Goal: Task Accomplishment & Management: Use online tool/utility

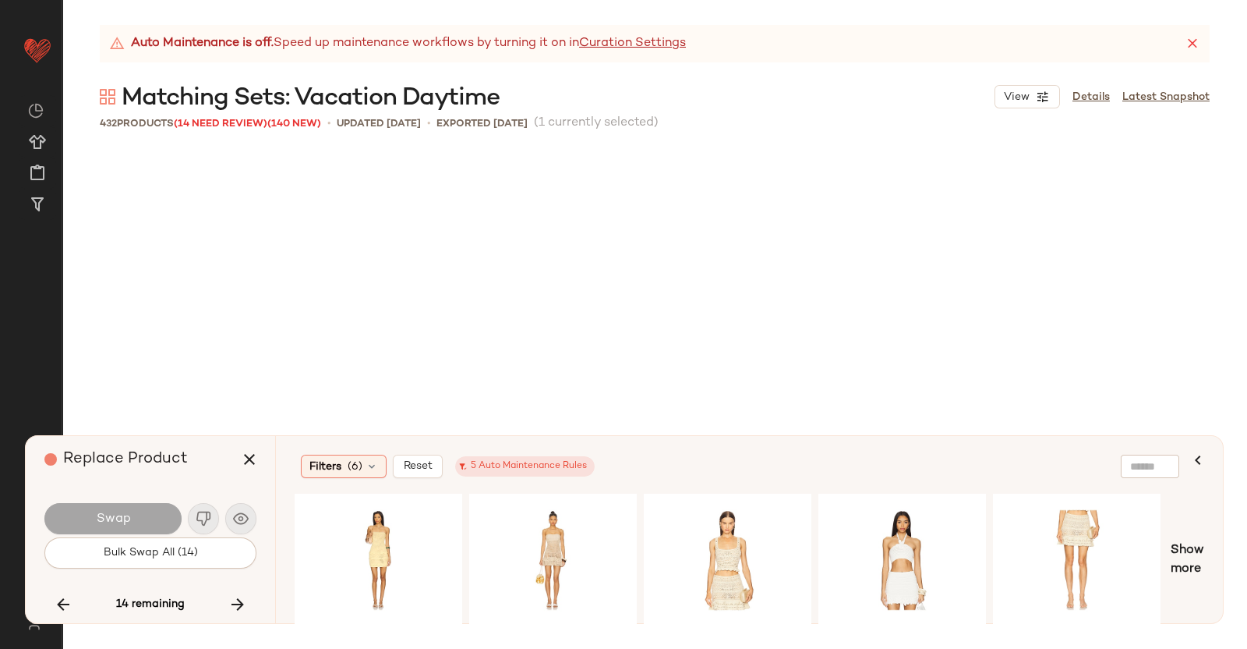
scroll to position [30393, 0]
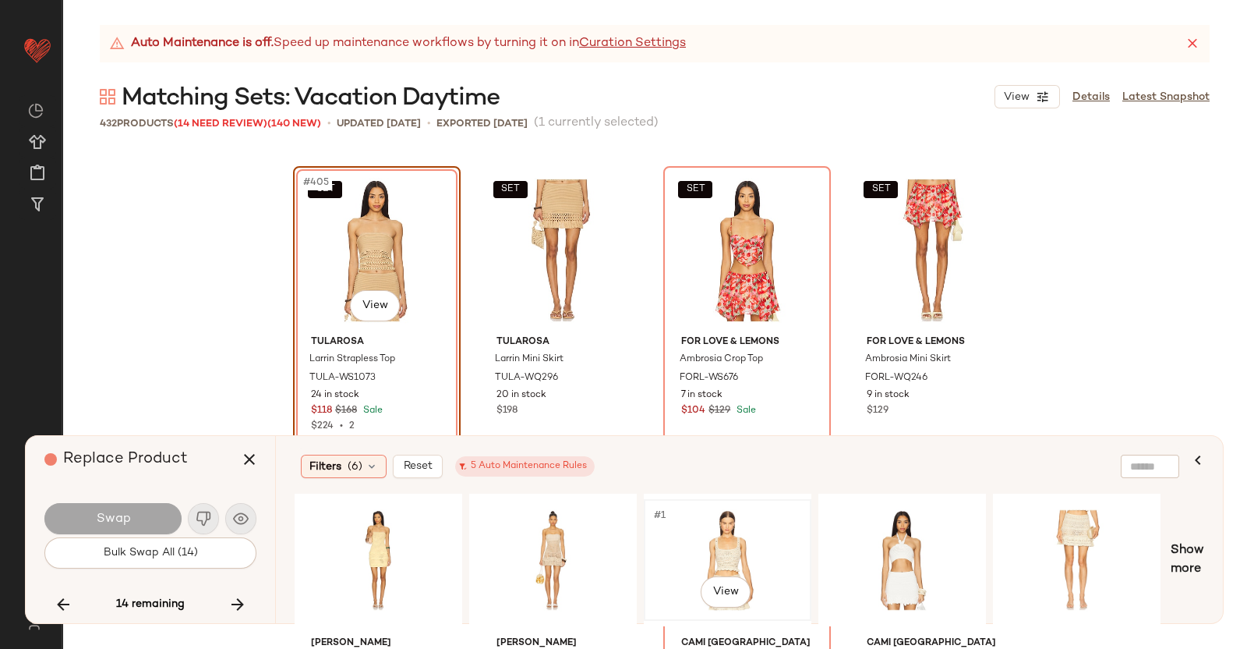
click at [726, 532] on div "#1 View" at bounding box center [727, 559] width 157 height 111
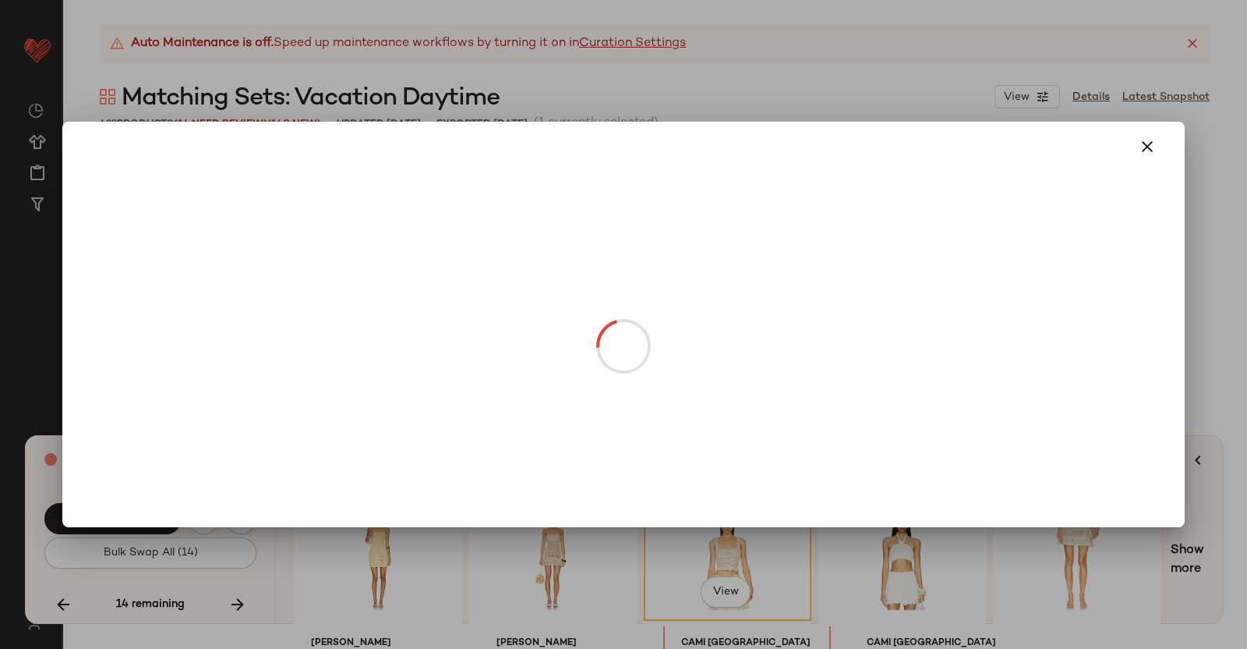
click at [374, 302] on body "Revolve ** Dashboard All Products Global Clipboards (38) Curations (351) [PERSO…" at bounding box center [623, 324] width 1247 height 649
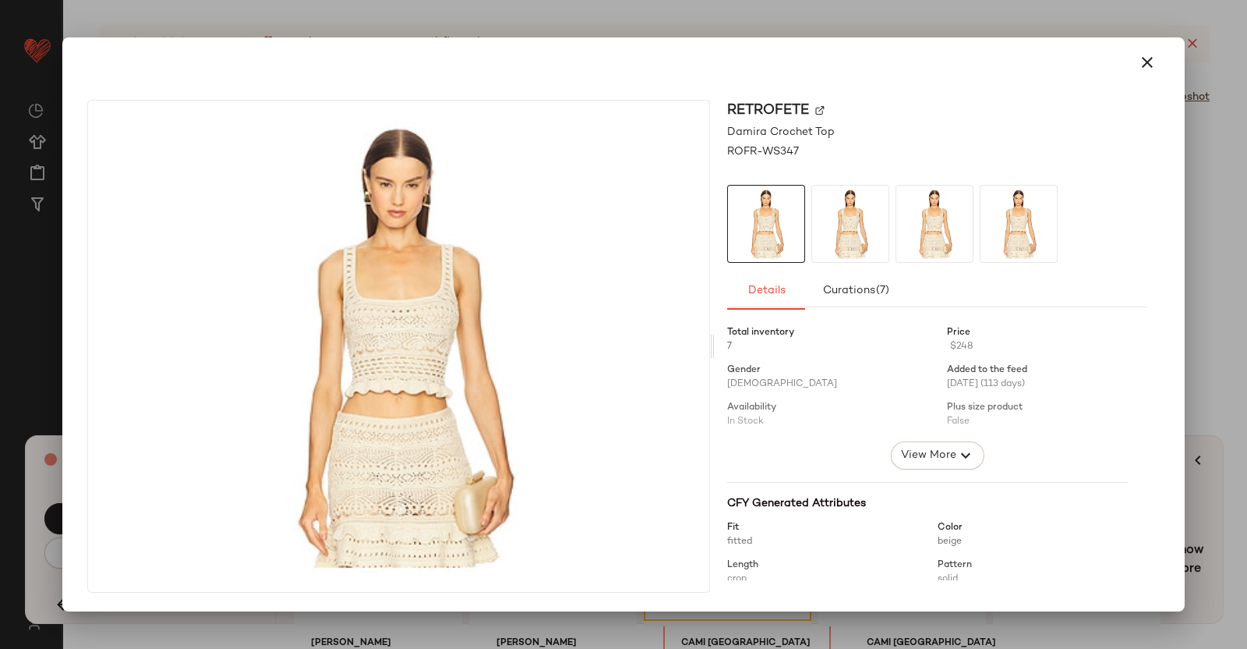
click at [816, 111] on img at bounding box center [819, 110] width 9 height 9
click at [1206, 284] on div at bounding box center [623, 324] width 1247 height 649
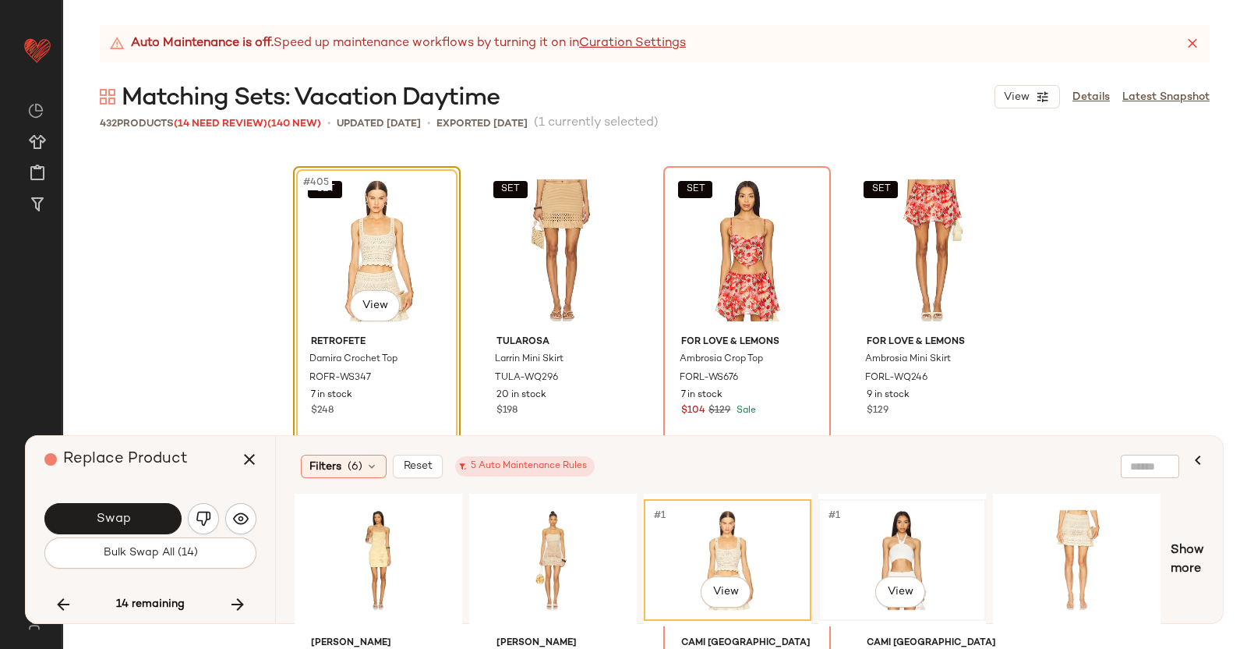
click at [907, 532] on div "#1 View" at bounding box center [902, 559] width 157 height 111
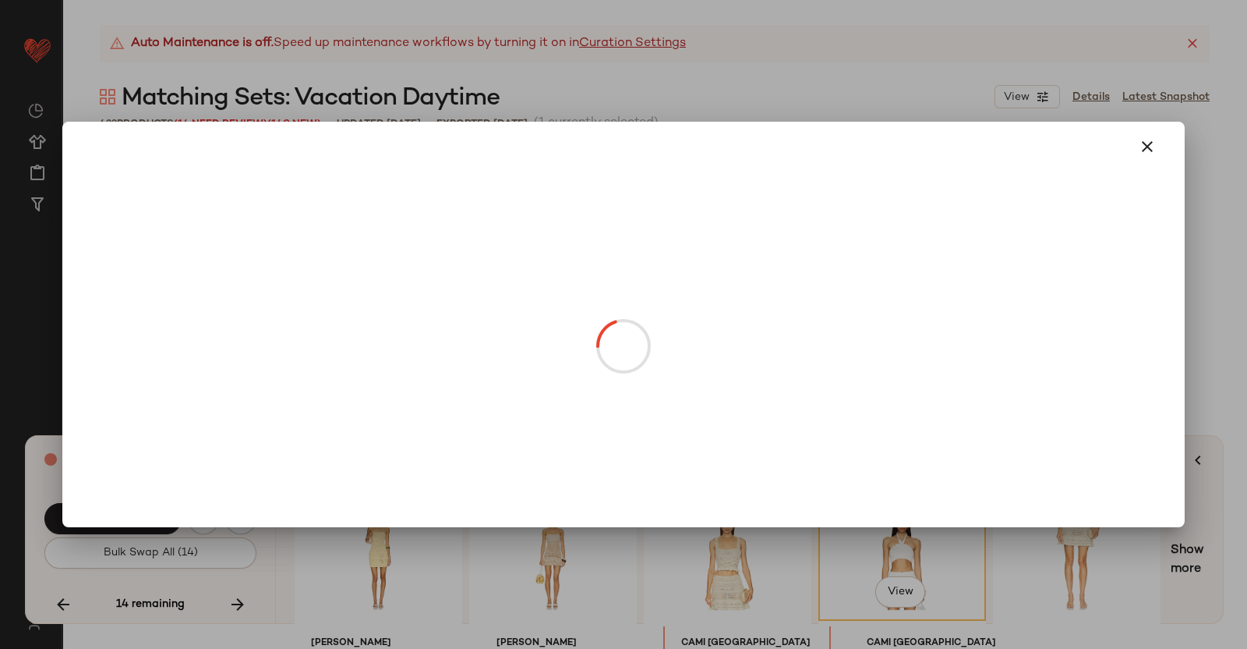
click at [387, 309] on body "Revolve ** Dashboard All Products Global Clipboards (38) Curations (351) [PERSO…" at bounding box center [623, 324] width 1247 height 649
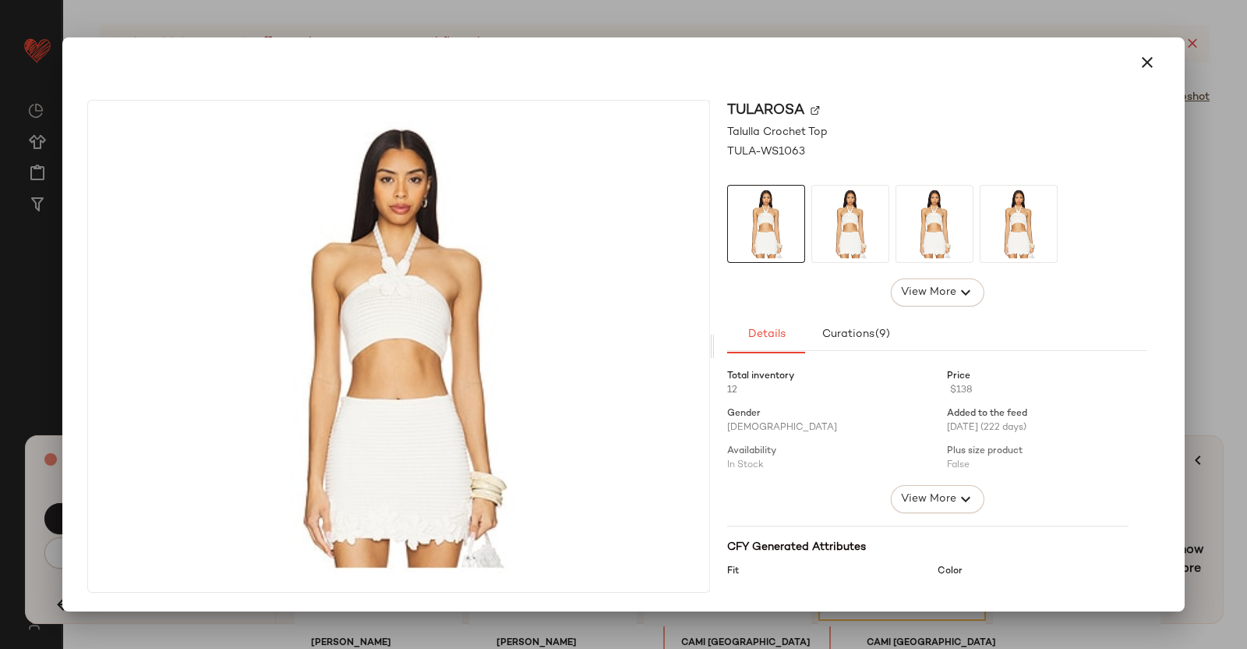
click at [815, 108] on img at bounding box center [815, 110] width 9 height 9
click at [1200, 293] on div at bounding box center [623, 324] width 1247 height 649
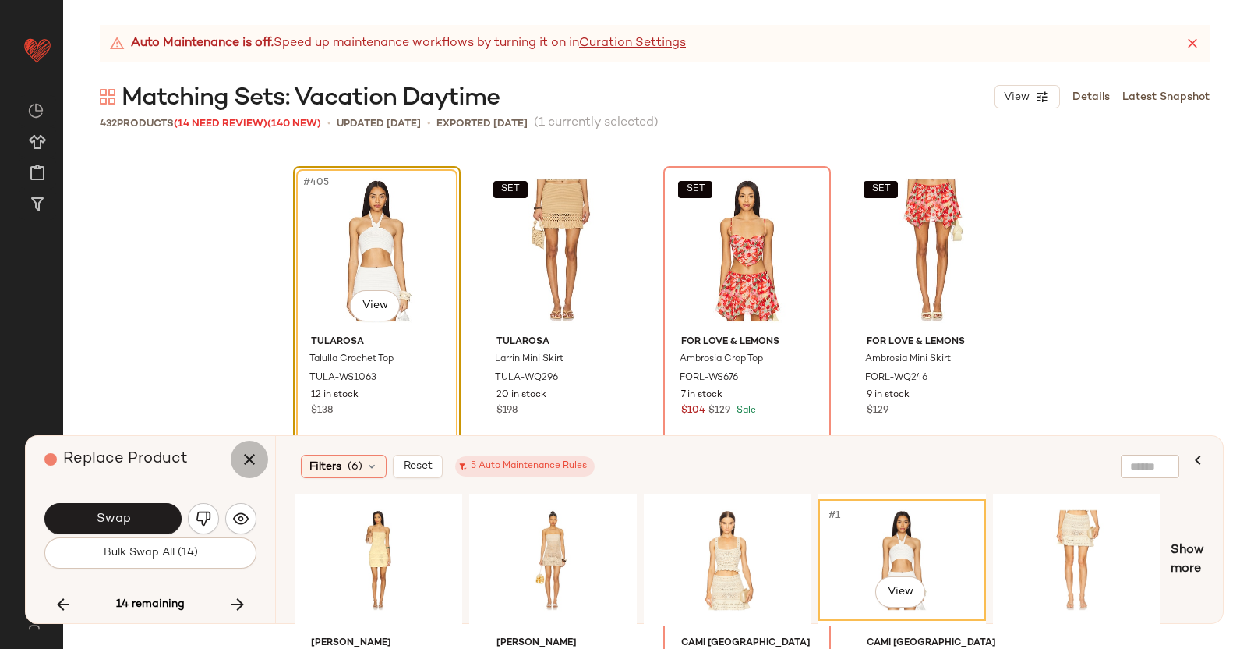
click at [246, 463] on icon "button" at bounding box center [249, 459] width 19 height 19
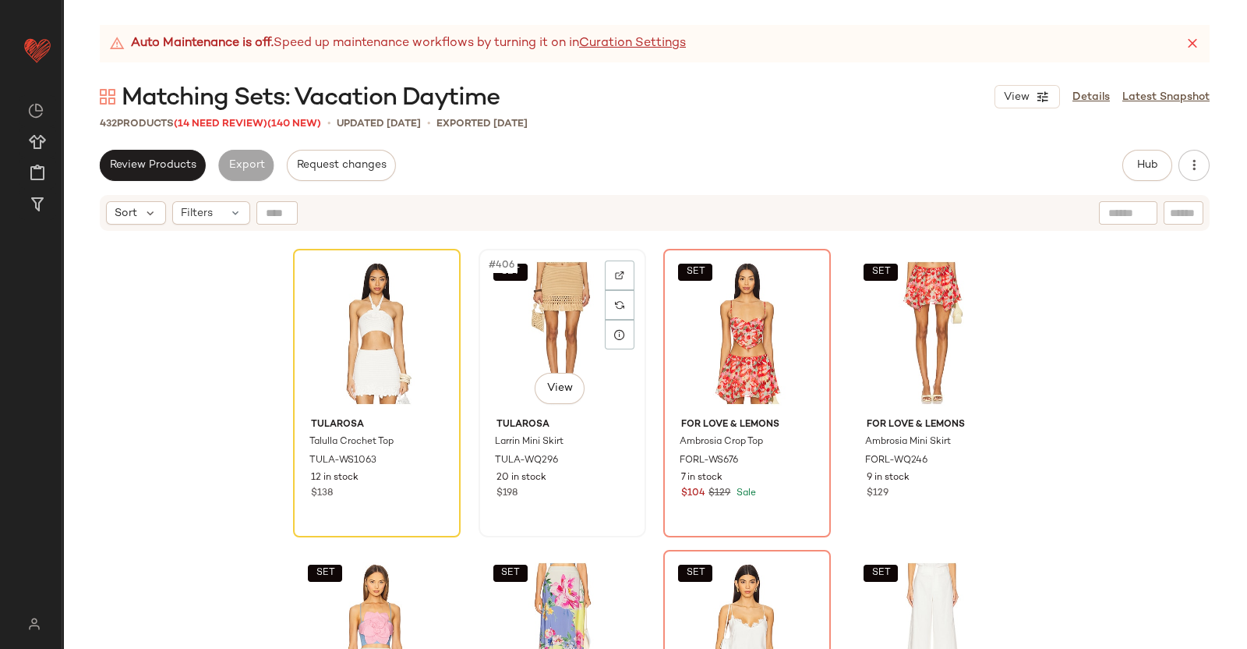
click at [548, 317] on div "SET #406 View" at bounding box center [562, 332] width 157 height 157
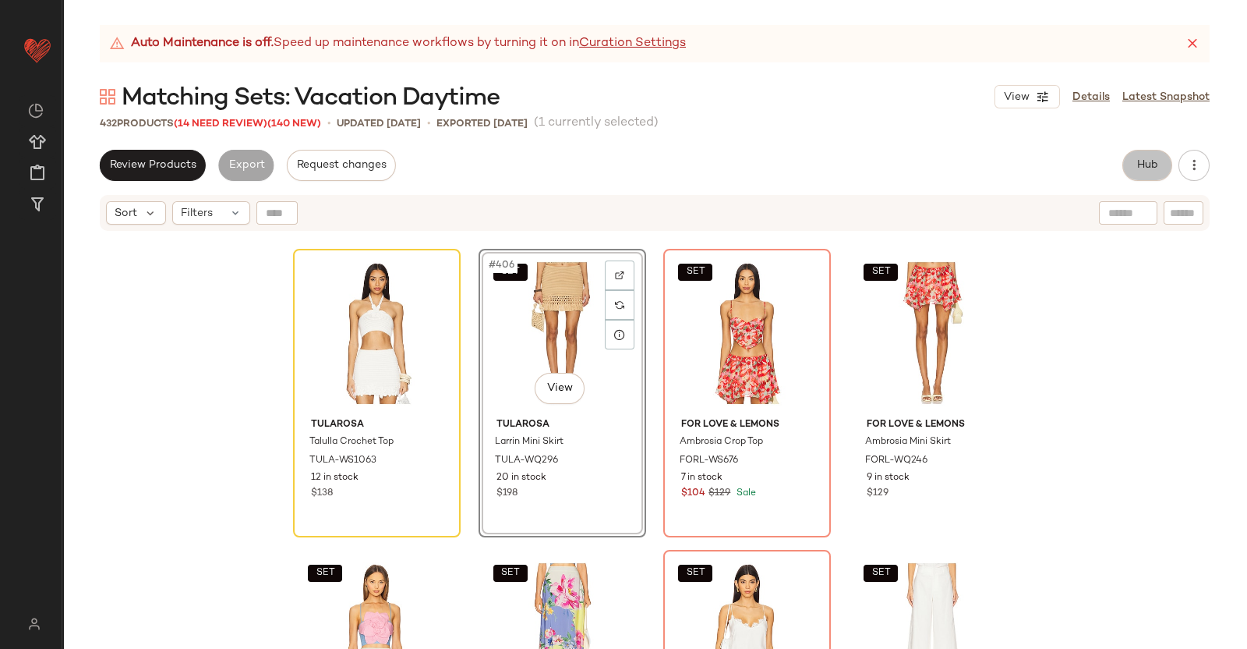
click at [1152, 171] on span "Hub" at bounding box center [1148, 165] width 22 height 12
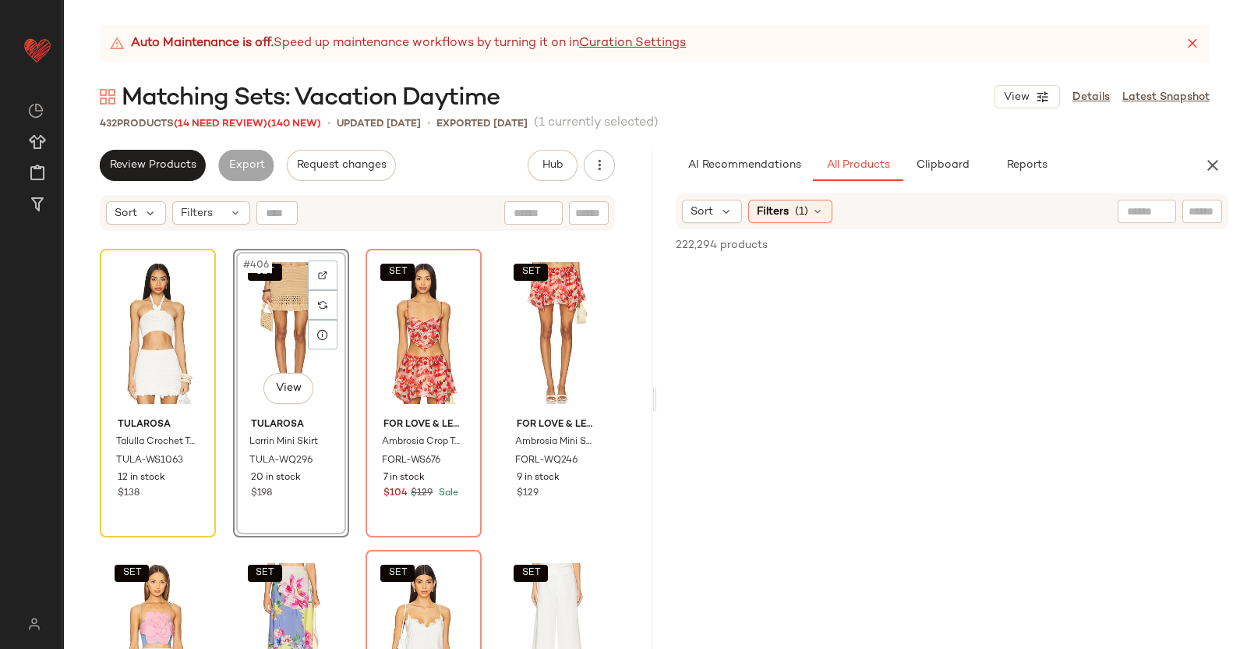
drag, startPoint x: 1196, startPoint y: 228, endPoint x: 1202, endPoint y: 221, distance: 9.4
click at [1202, 221] on div "Sort Filters (1)" at bounding box center [952, 211] width 553 height 36
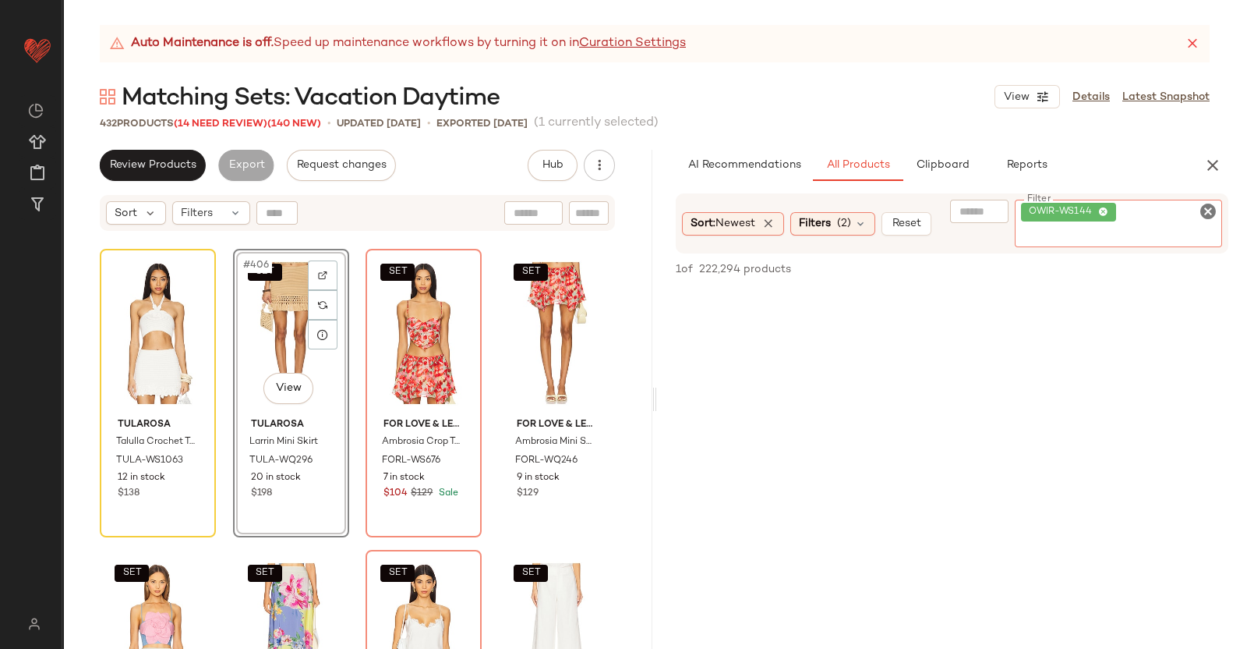
click at [1202, 221] on div "OWIR-WS144" at bounding box center [1119, 224] width 208 height 48
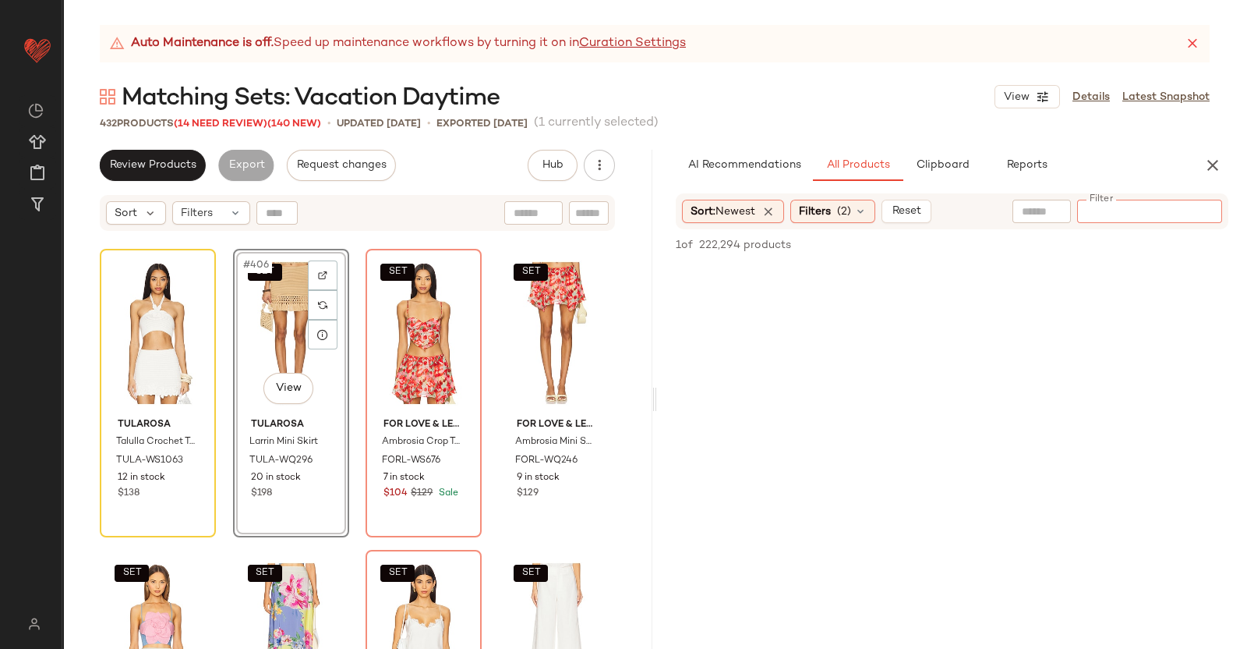
paste input "**********"
type input "**********"
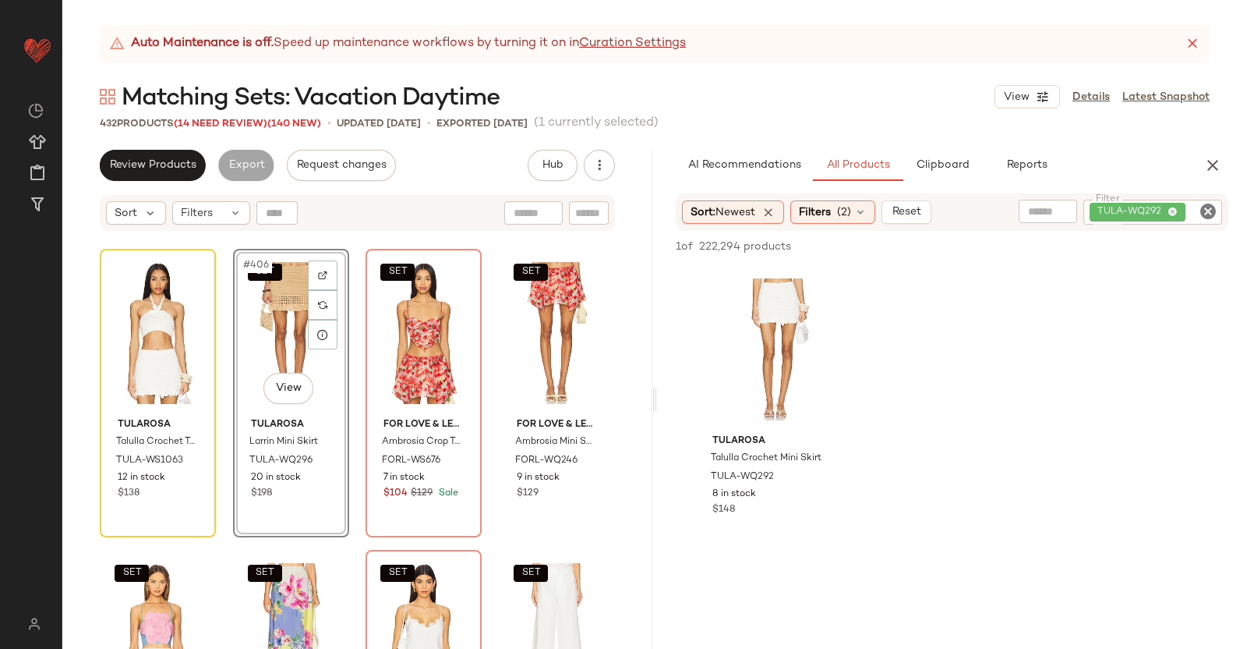
click at [278, 345] on div "SET #406 View" at bounding box center [291, 332] width 105 height 157
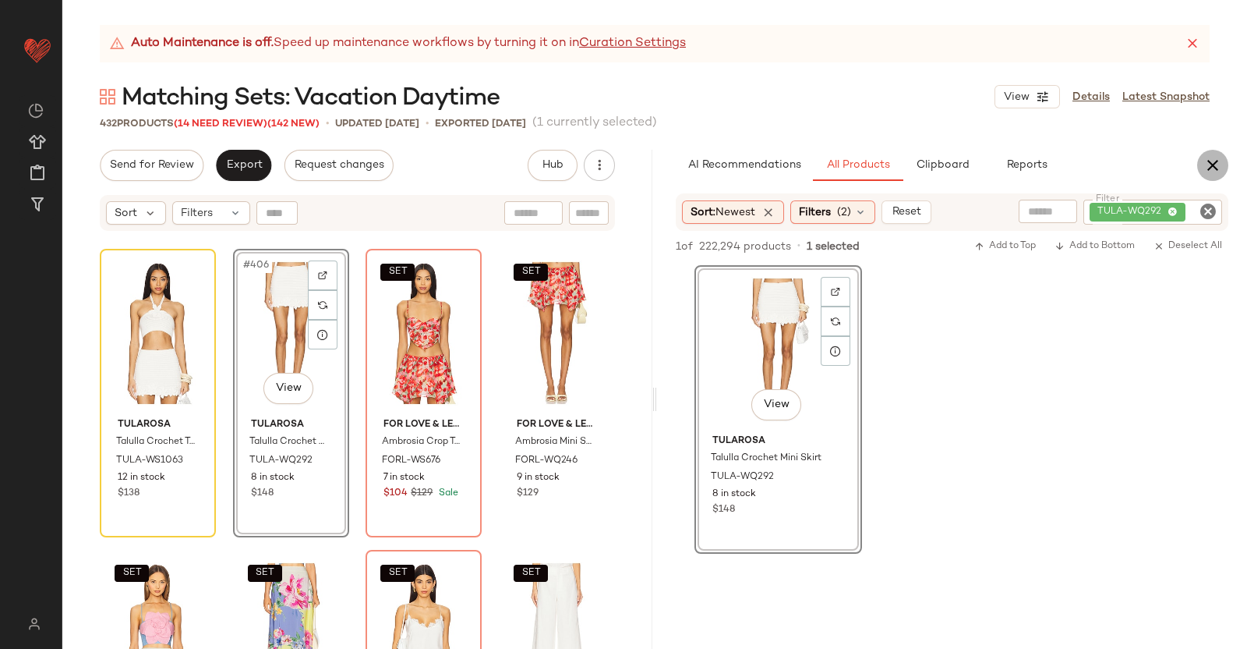
click at [1214, 179] on button "button" at bounding box center [1212, 165] width 31 height 31
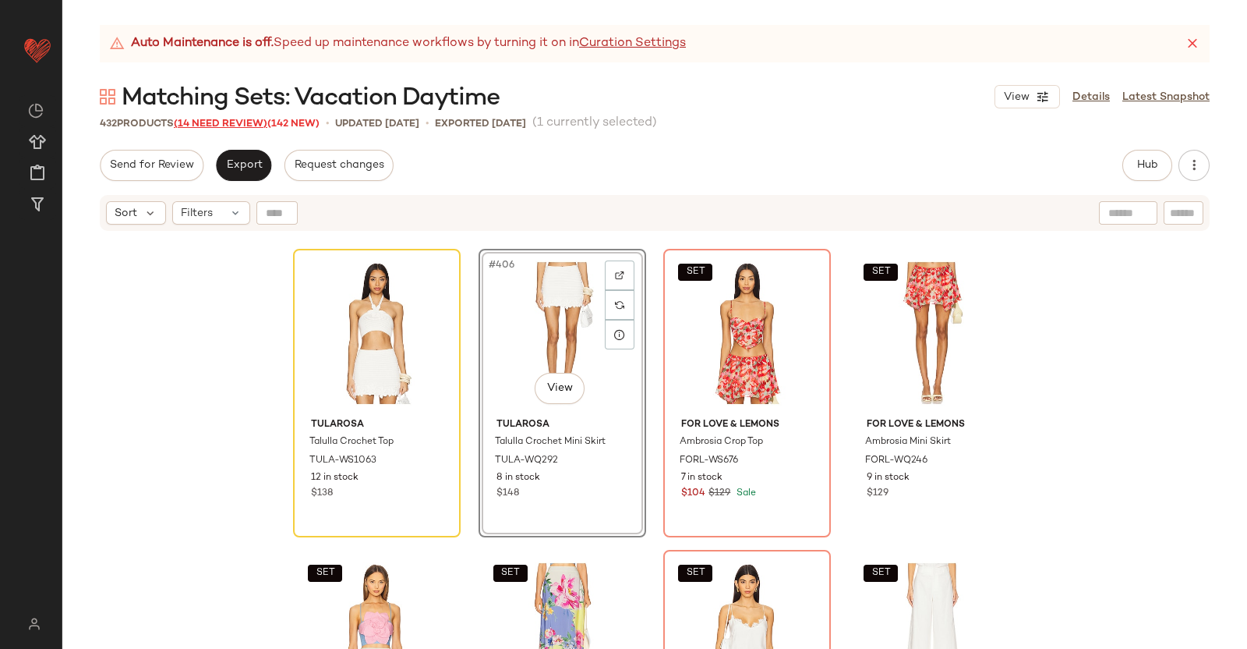
click at [230, 122] on span "(14 Need Review)" at bounding box center [221, 124] width 94 height 11
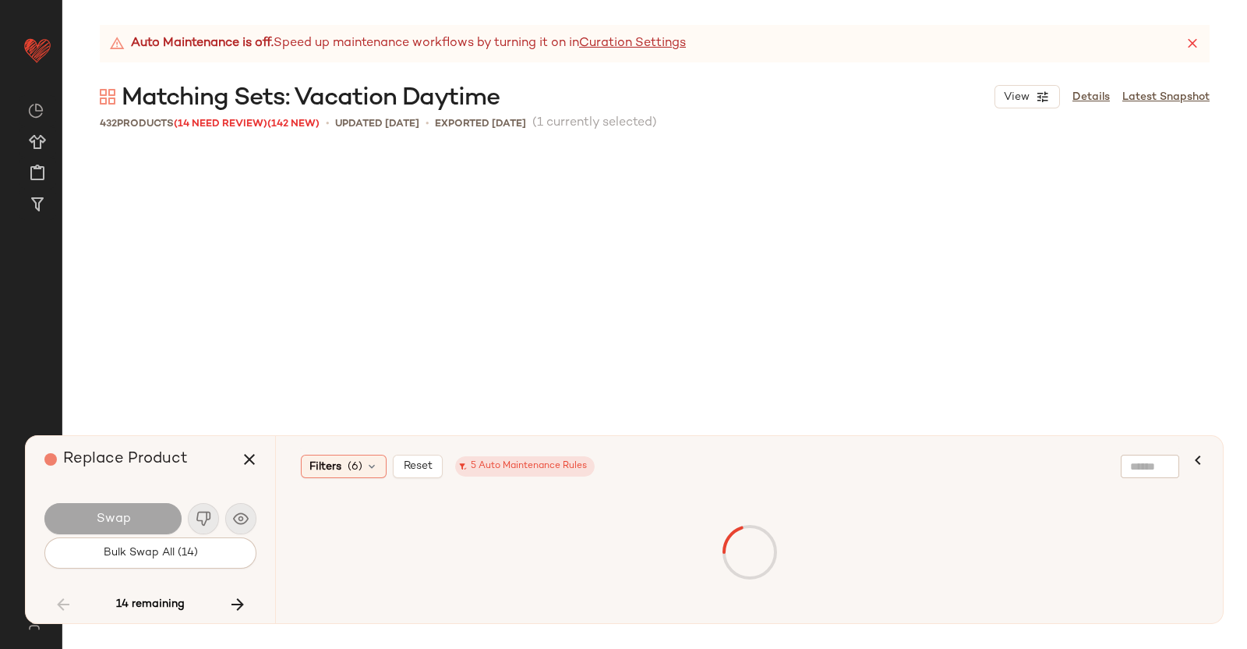
scroll to position [18657, 0]
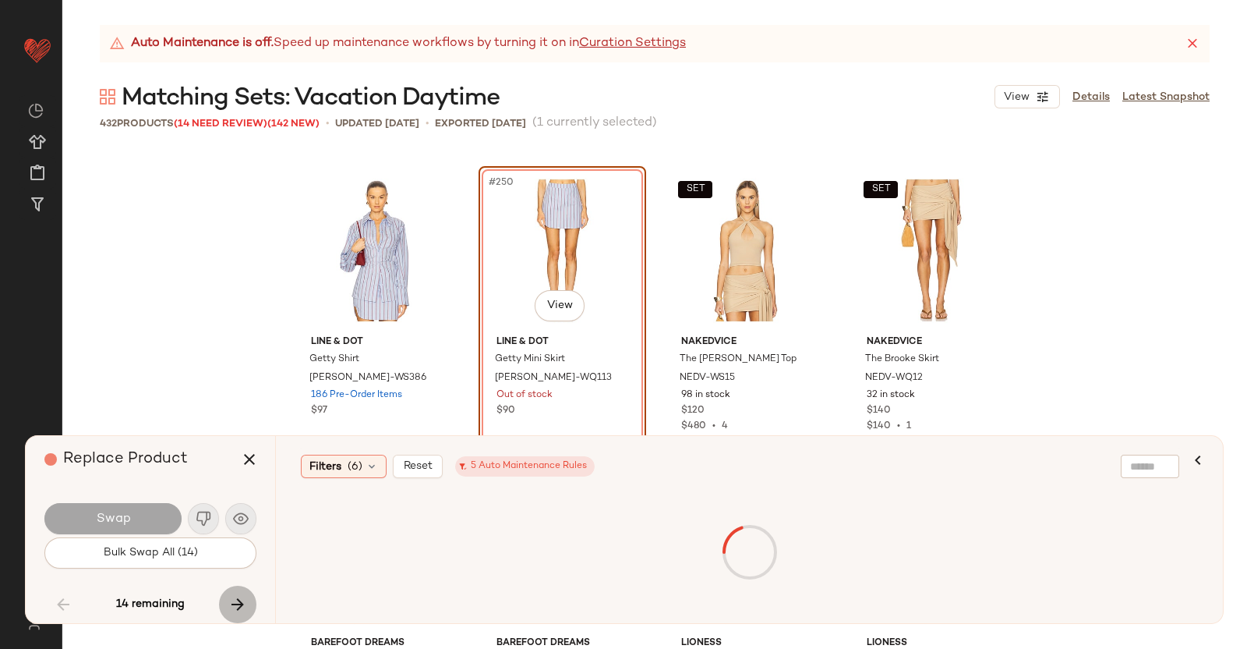
click at [232, 611] on icon "button" at bounding box center [237, 604] width 19 height 19
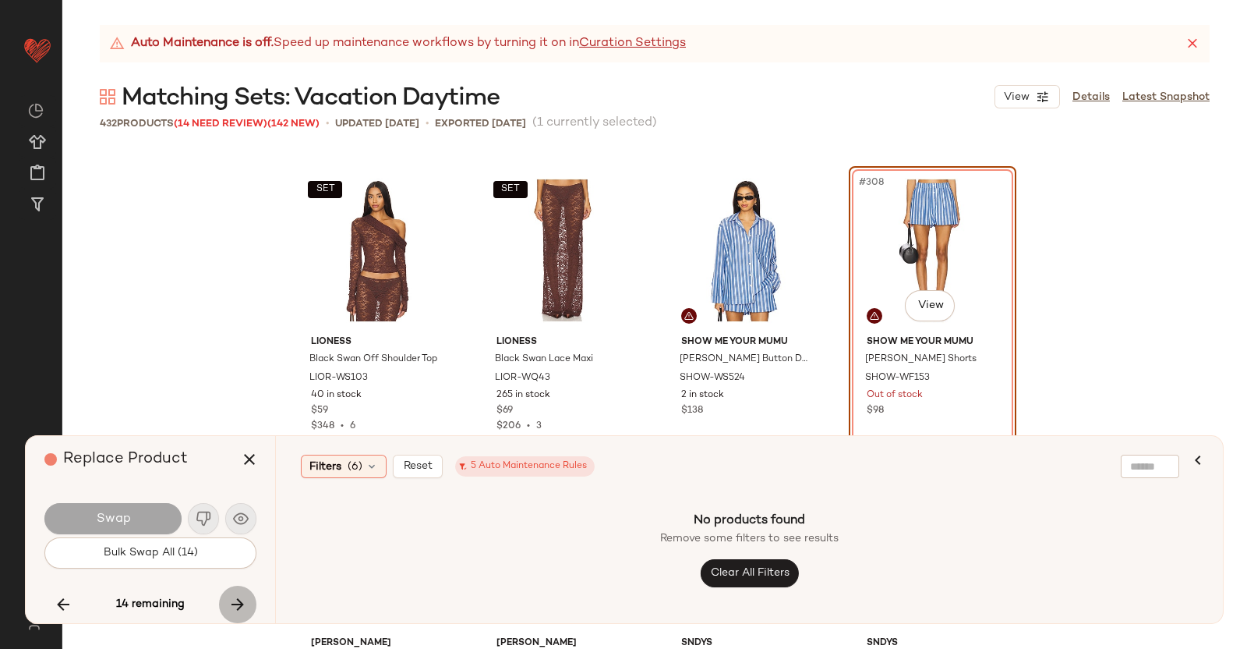
click at [232, 611] on icon "button" at bounding box center [237, 604] width 19 height 19
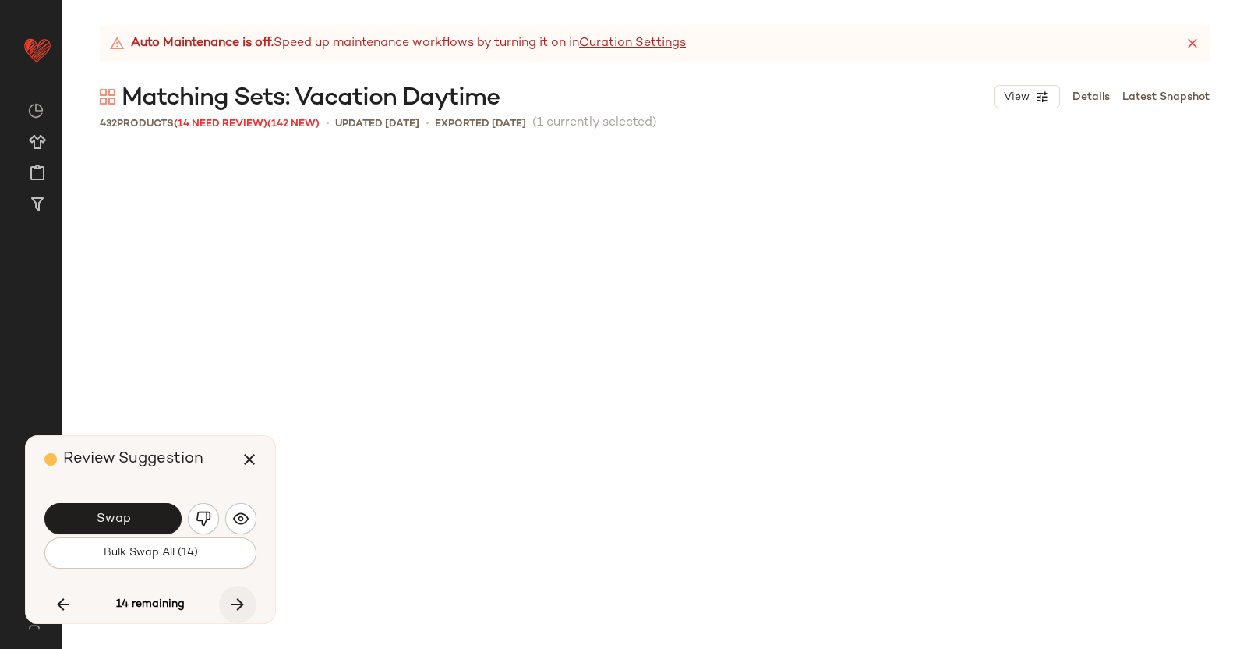
scroll to position [30393, 0]
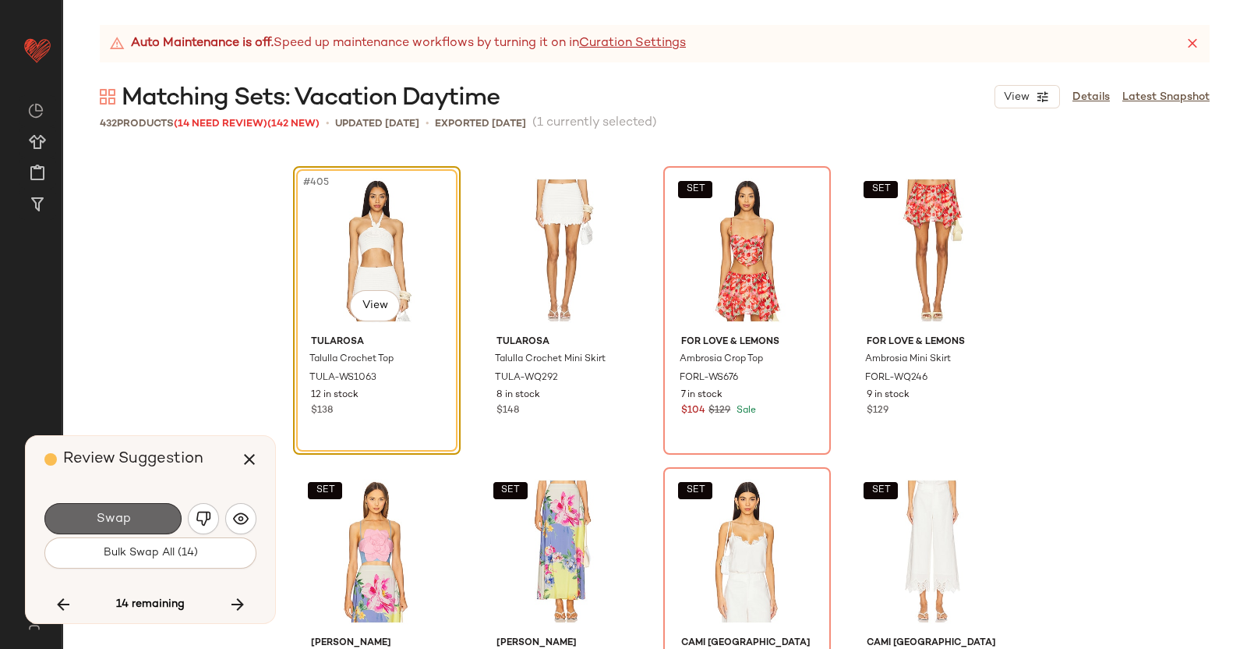
click at [152, 503] on button "Swap" at bounding box center [112, 518] width 137 height 31
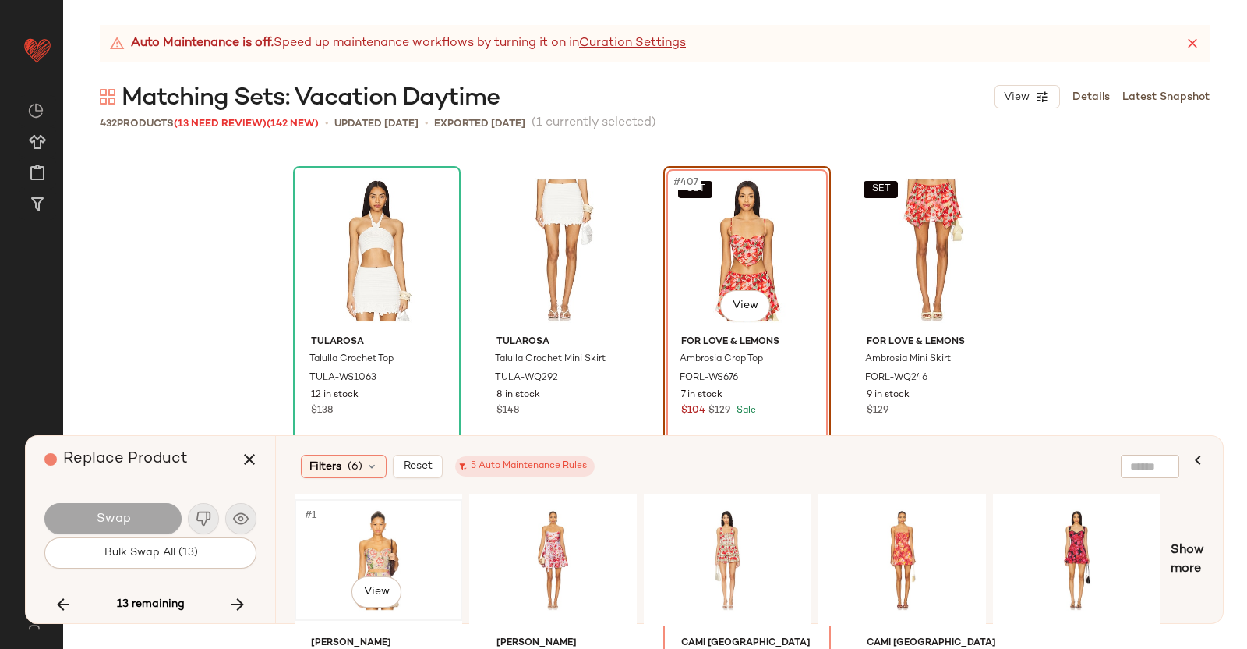
click at [399, 553] on div "#1 View" at bounding box center [378, 559] width 157 height 111
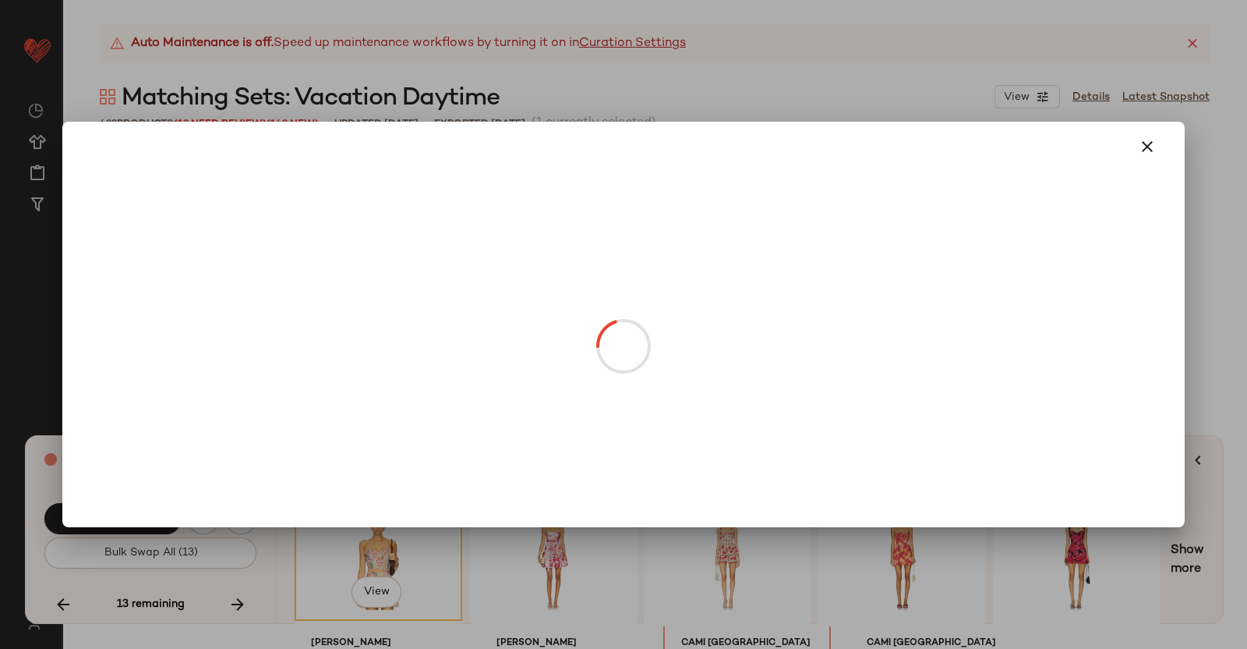
click at [742, 319] on body "Revolve ** Dashboard All Products Global Clipboards (38) Curations (351) [PERSO…" at bounding box center [623, 324] width 1247 height 649
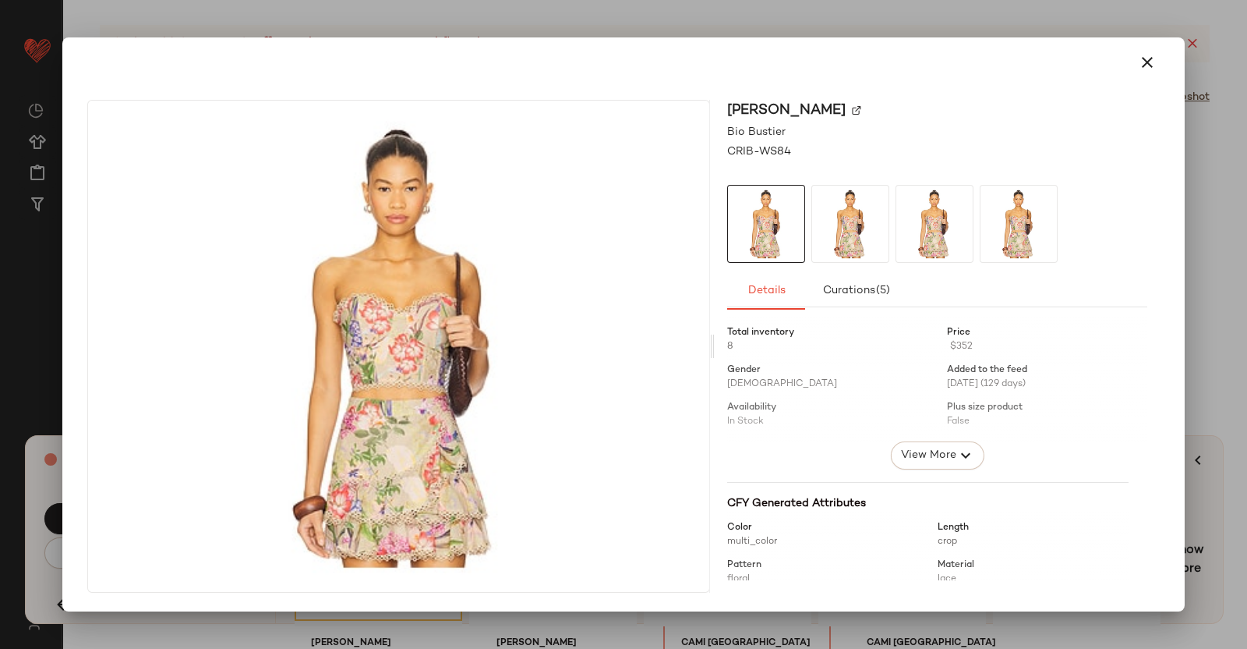
click at [861, 108] on img at bounding box center [856, 110] width 9 height 9
click at [1238, 185] on div at bounding box center [623, 324] width 1247 height 649
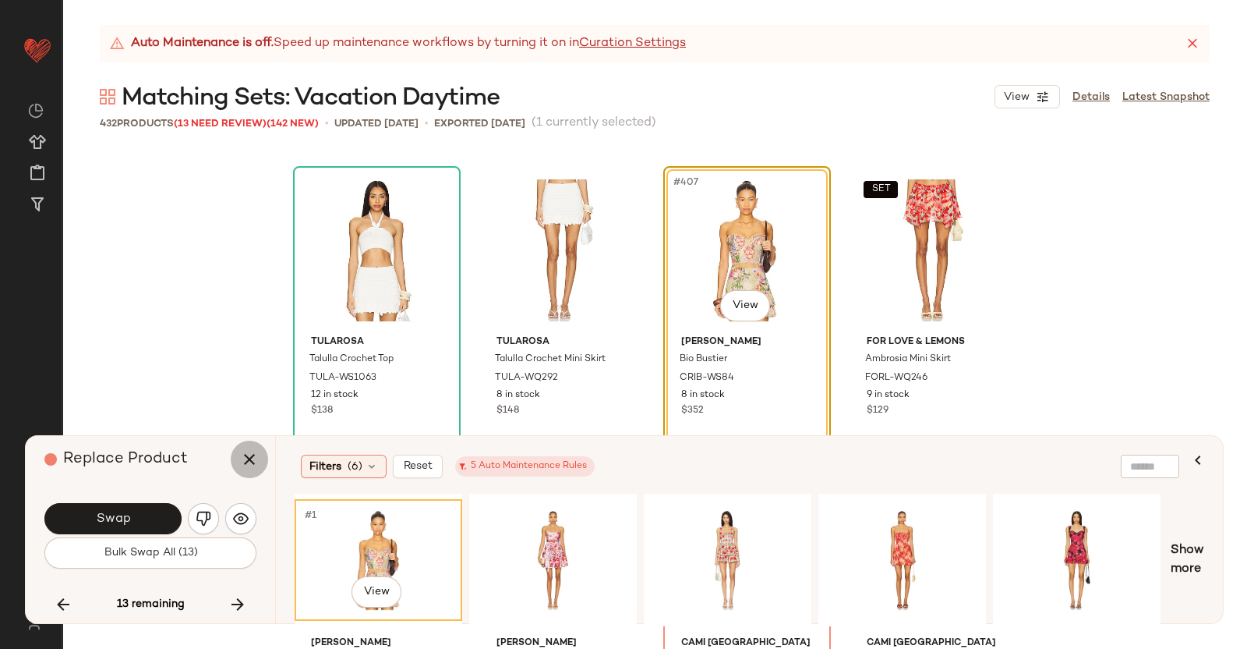
click at [249, 453] on icon "button" at bounding box center [249, 459] width 19 height 19
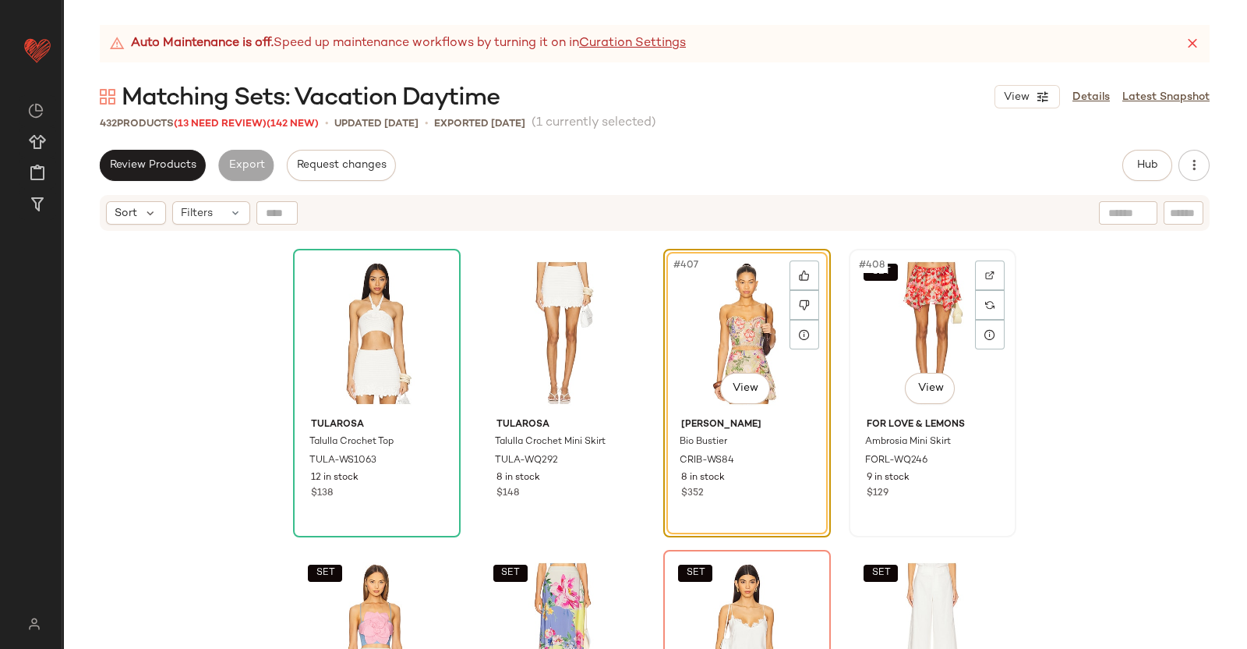
click at [920, 335] on div "SET #408 View" at bounding box center [932, 332] width 157 height 157
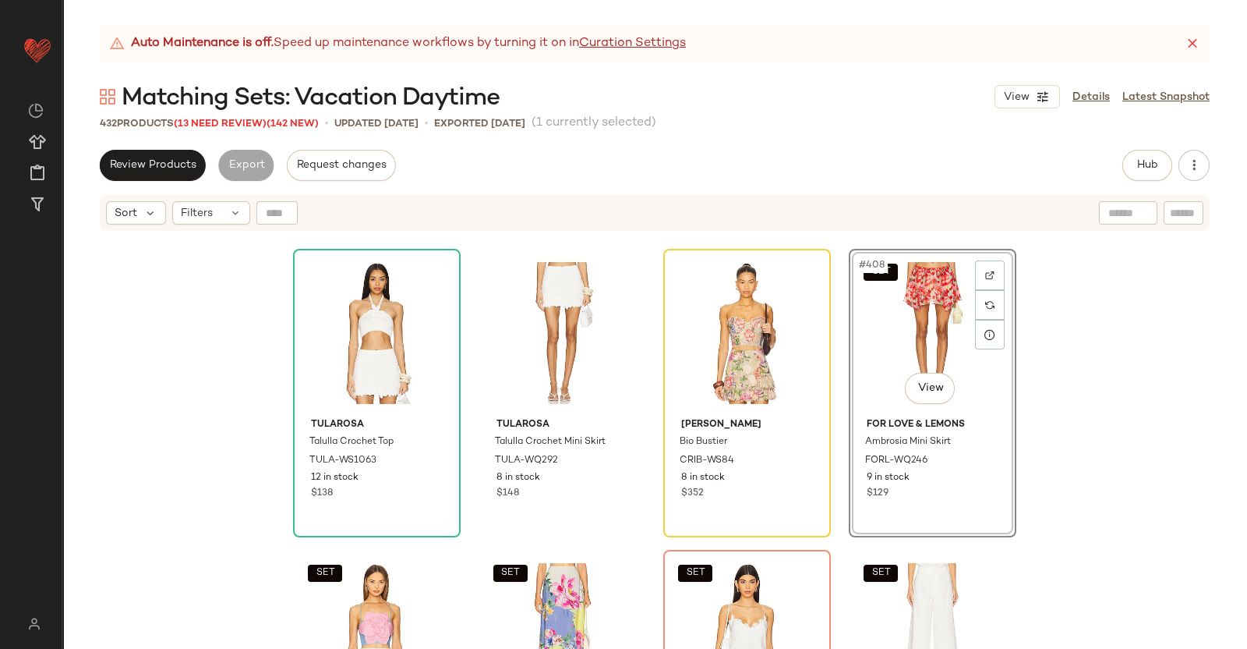
drag, startPoint x: 1134, startPoint y: 172, endPoint x: 1170, endPoint y: 204, distance: 48.6
click at [1170, 204] on div "Review Products Export Request changes Hub Send for Review External Review Inte…" at bounding box center [654, 399] width 1185 height 499
click at [1162, 157] on button "Hub" at bounding box center [1148, 165] width 50 height 31
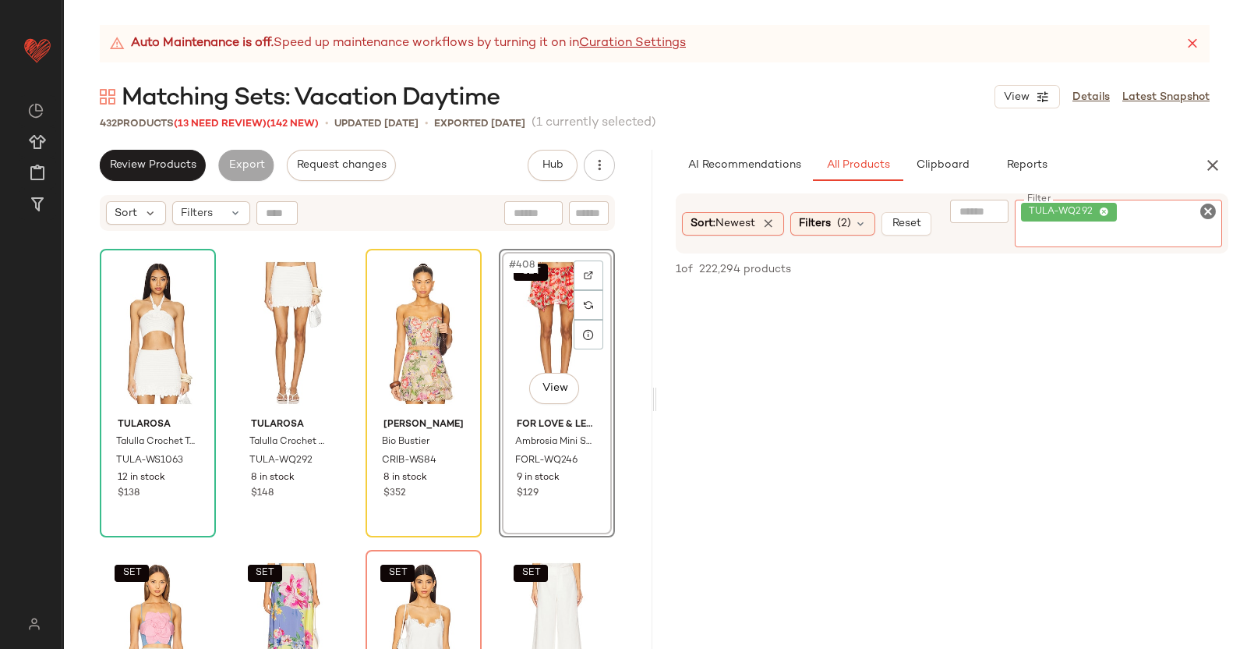
click at [1180, 212] on div "TULA-WQ292" at bounding box center [1119, 224] width 208 height 48
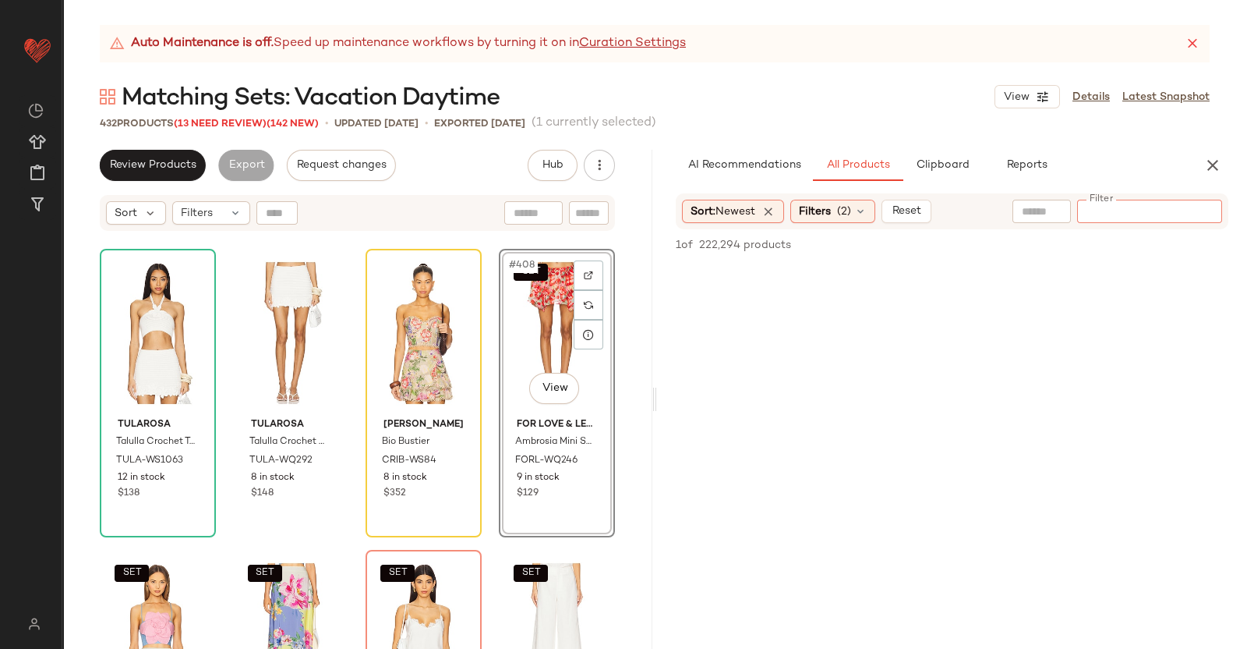
paste input "*********"
type input "*********"
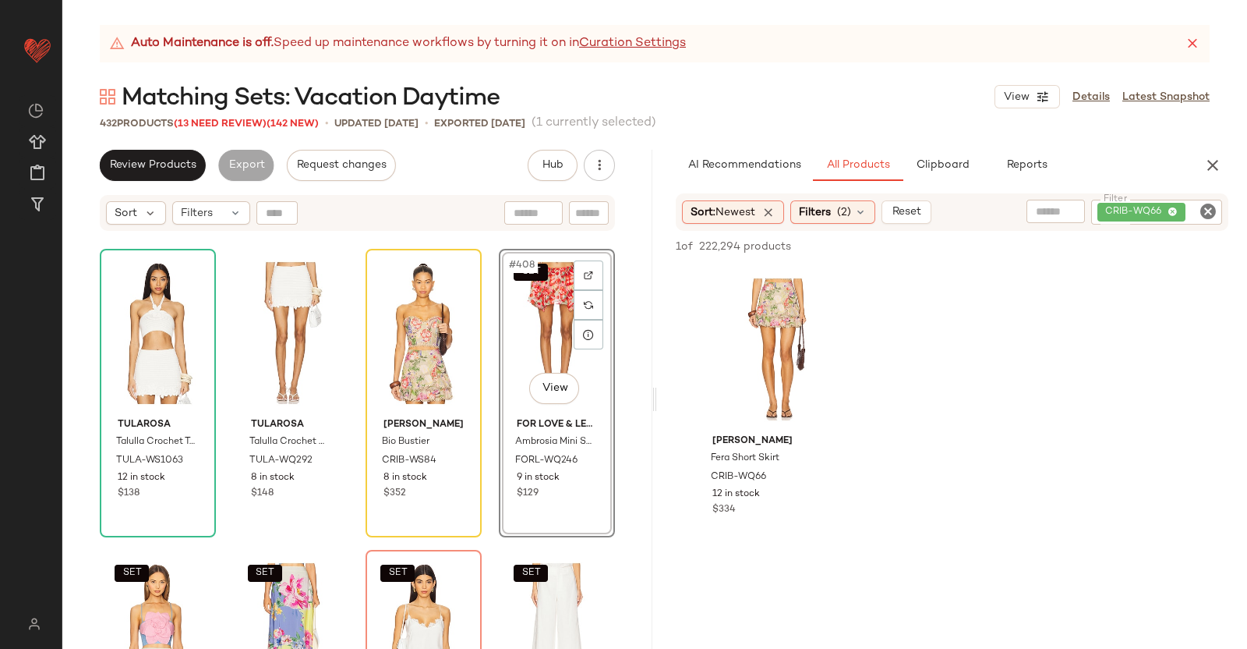
click at [562, 333] on div "SET #408 View" at bounding box center [556, 332] width 105 height 157
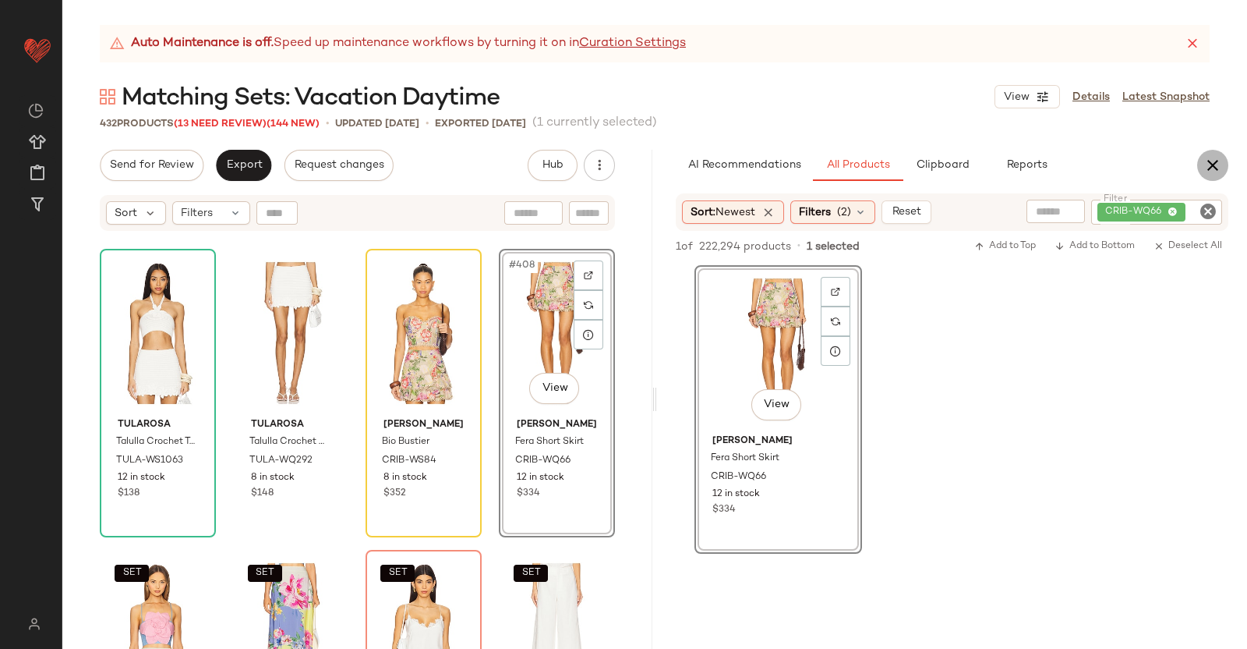
click at [1216, 164] on icon "button" at bounding box center [1213, 165] width 19 height 19
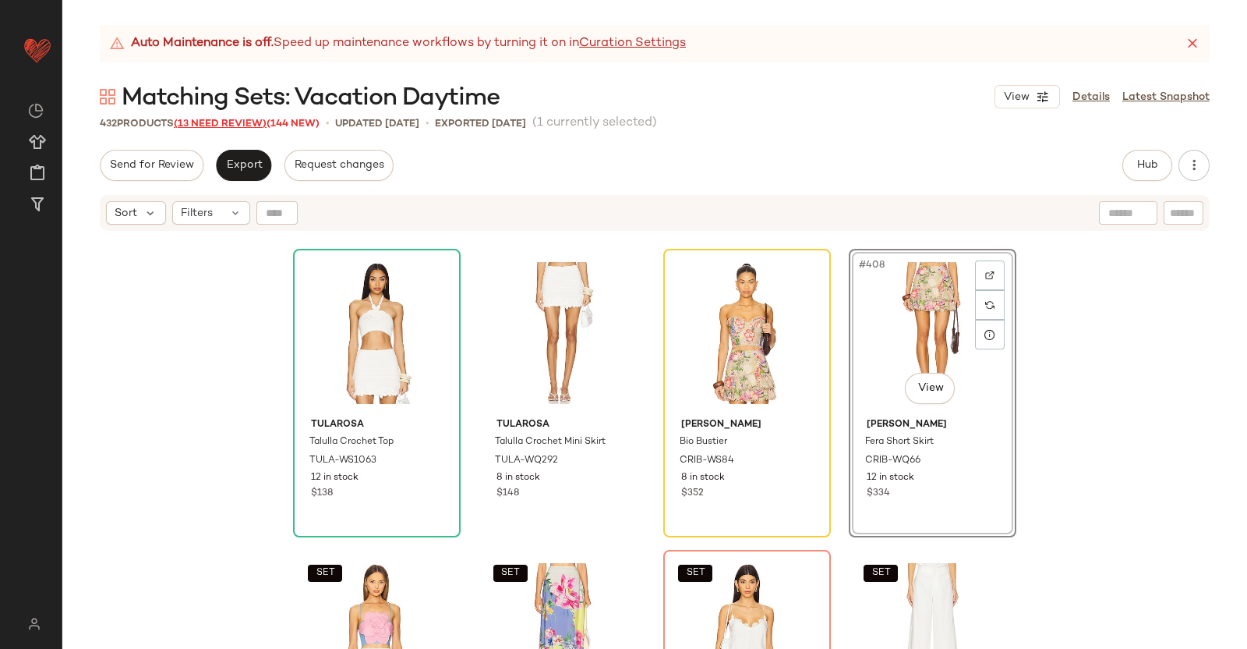
click at [226, 126] on span "(13 Need Review)" at bounding box center [220, 124] width 93 height 11
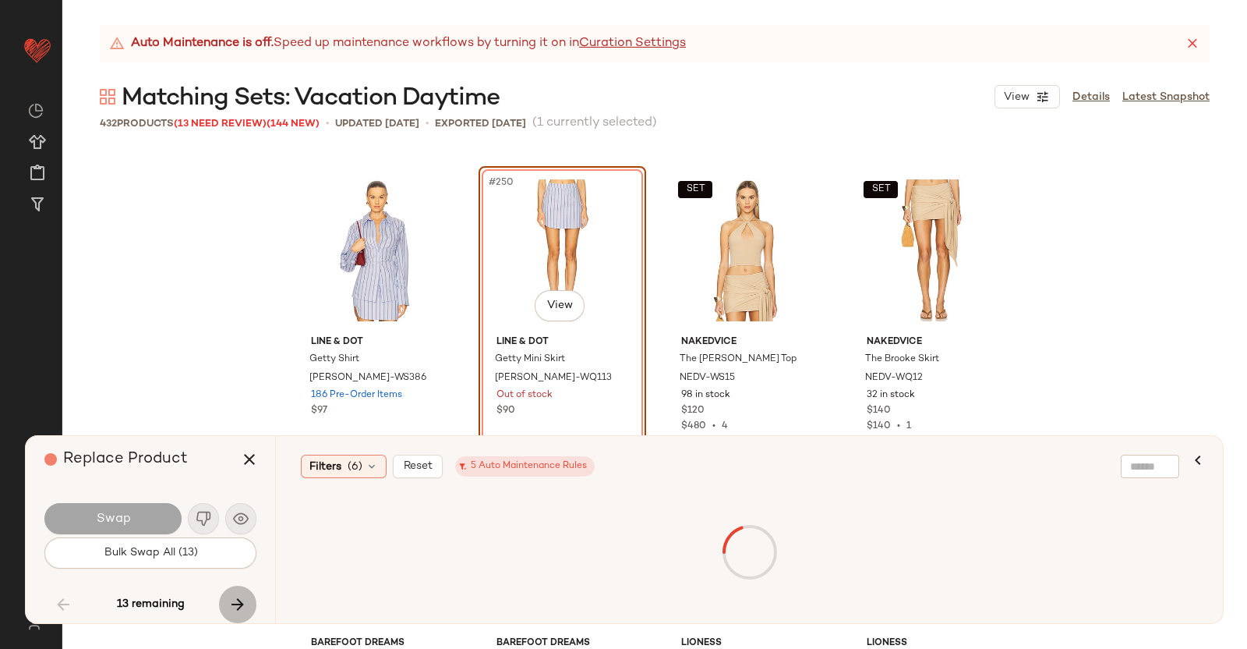
click at [242, 595] on icon "button" at bounding box center [237, 604] width 19 height 19
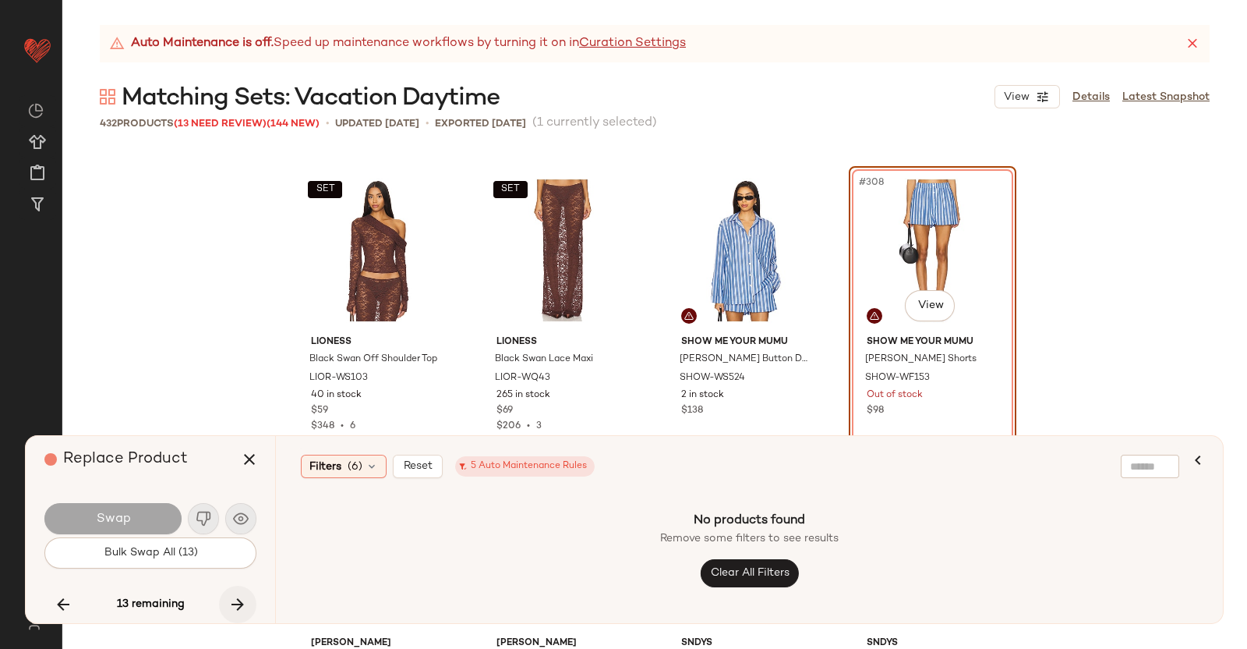
click at [242, 595] on icon "button" at bounding box center [237, 604] width 19 height 19
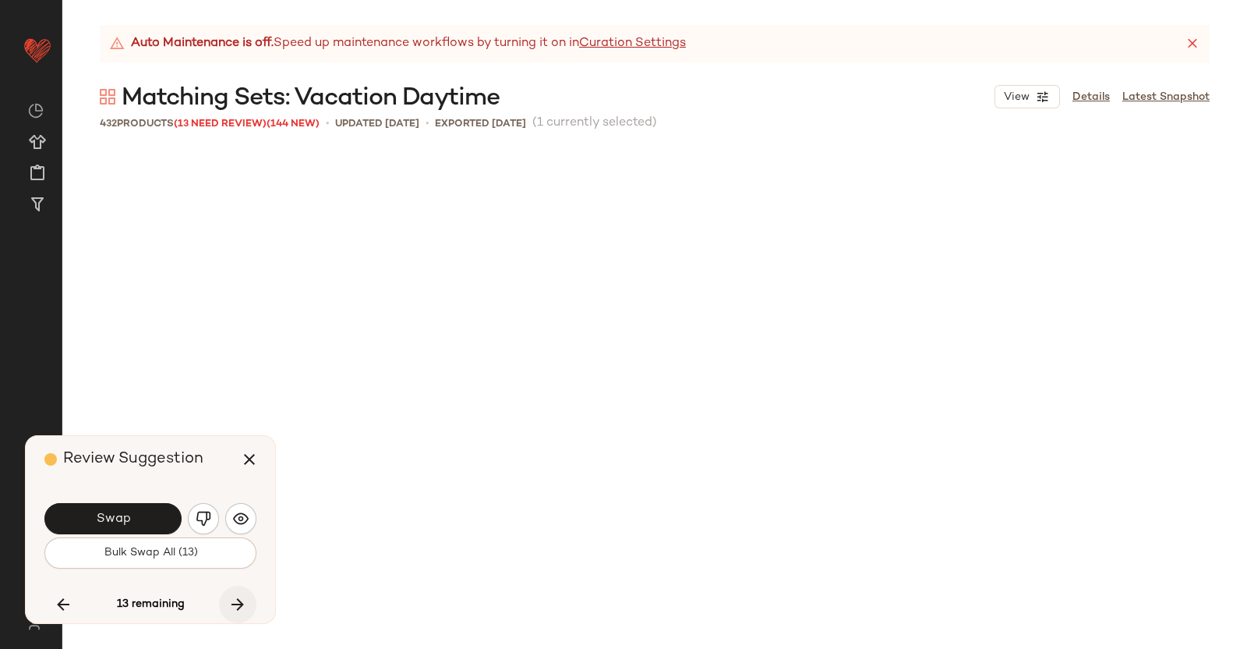
scroll to position [30393, 0]
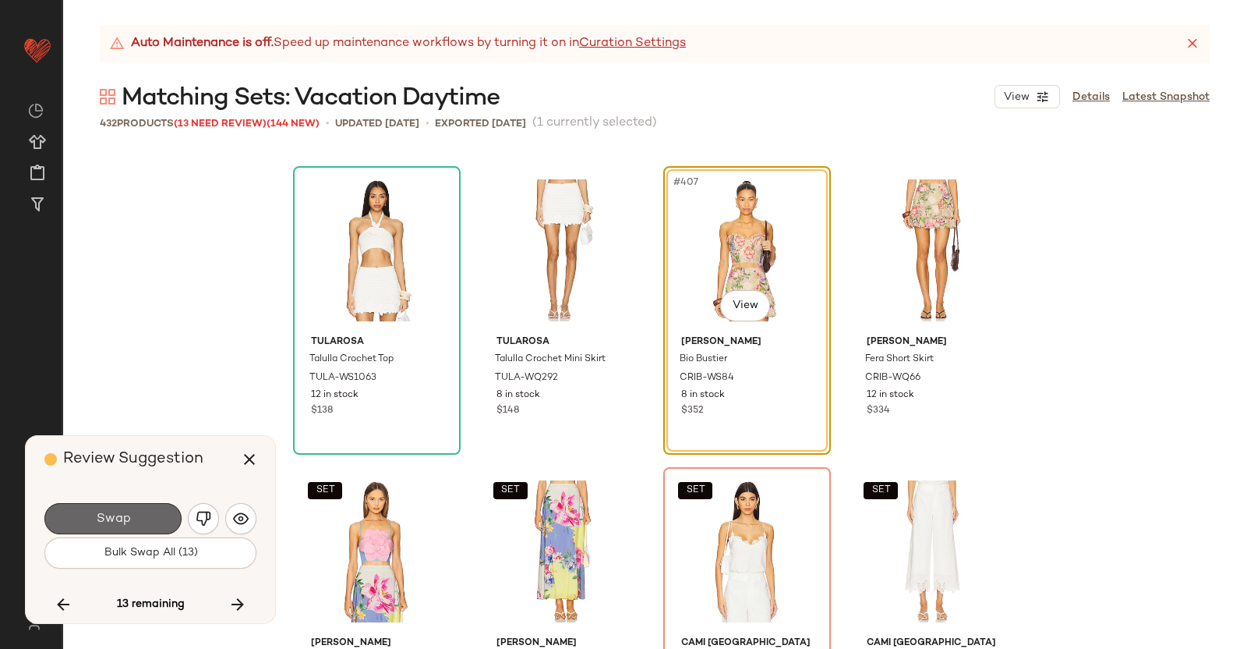
click at [121, 519] on span "Swap" at bounding box center [112, 518] width 35 height 15
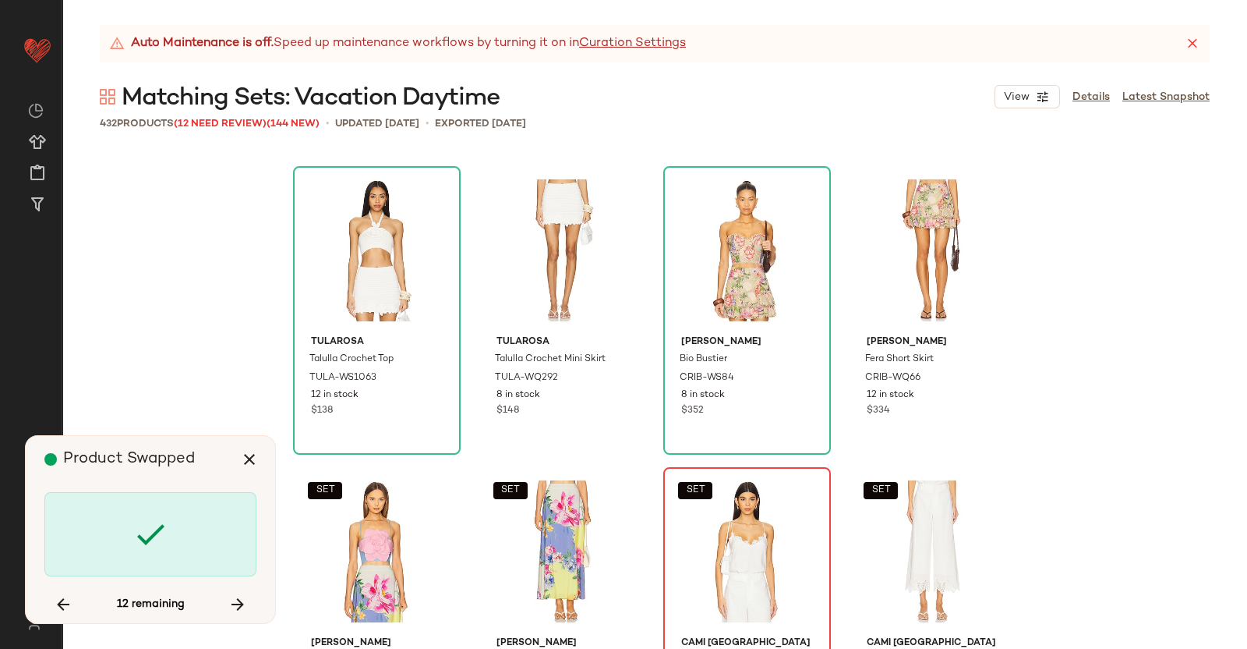
scroll to position [30694, 0]
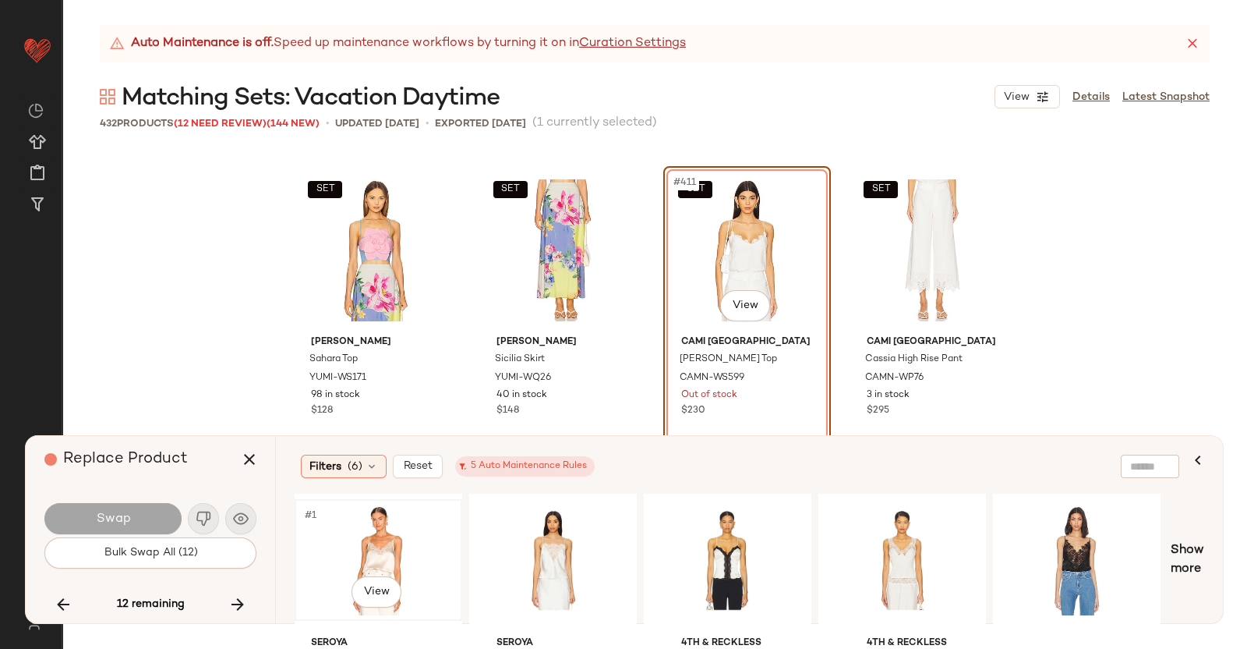
click at [338, 542] on div "#1 View" at bounding box center [378, 559] width 157 height 111
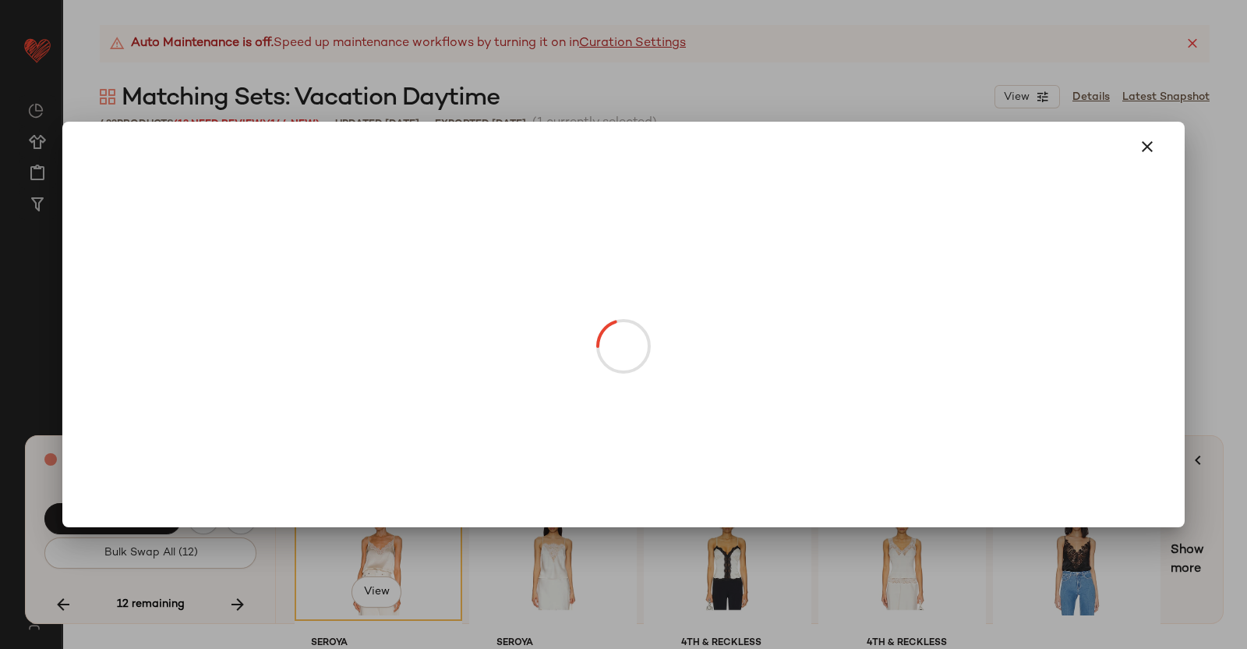
click at [748, 289] on body "Revolve ** Dashboard All Products Global Clipboards (38) Curations (351) [PERSO…" at bounding box center [623, 324] width 1247 height 649
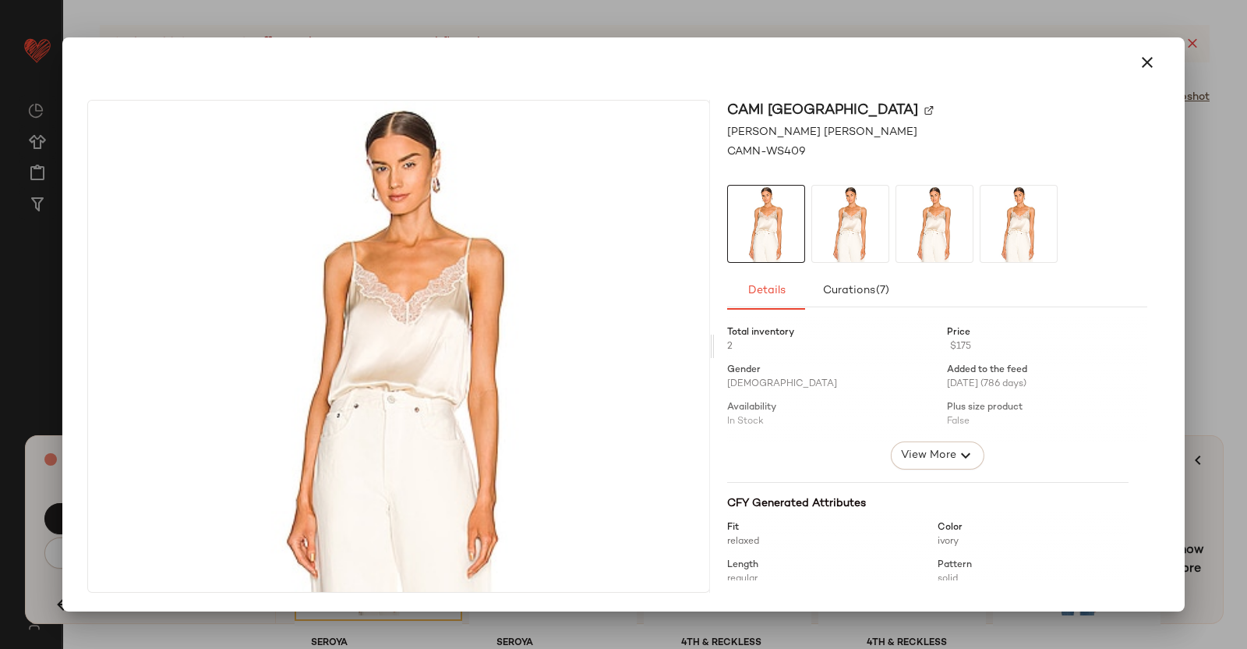
click at [1238, 350] on div at bounding box center [623, 324] width 1247 height 649
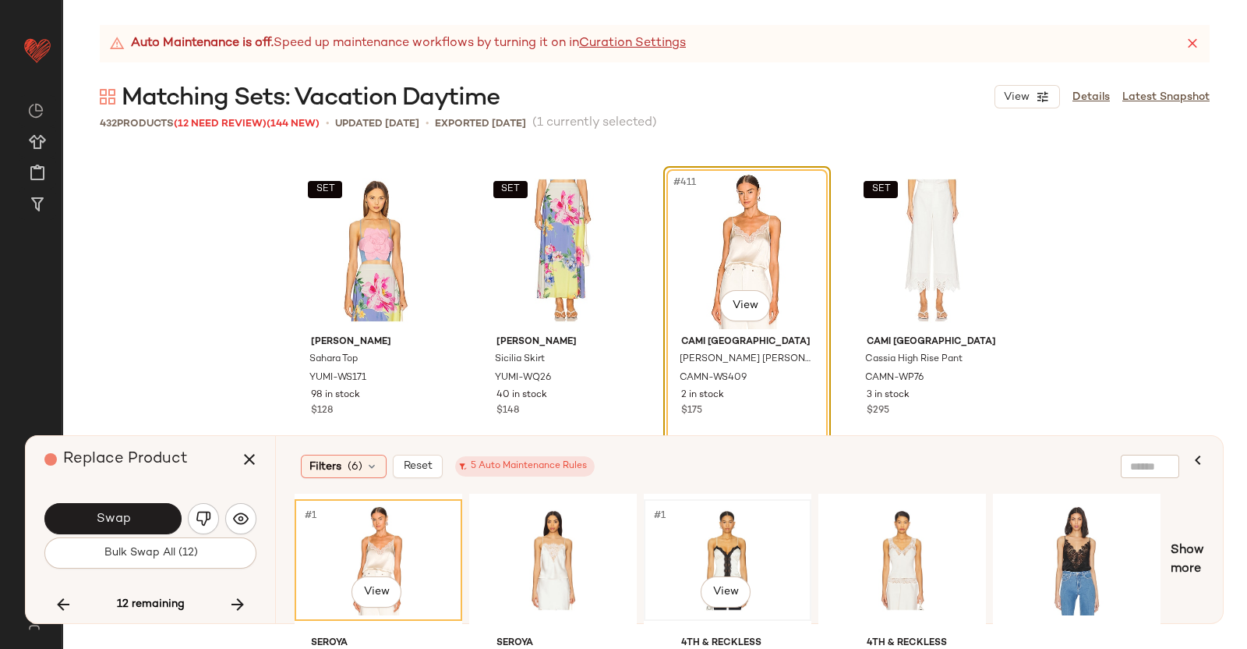
click at [745, 528] on div "#1 View" at bounding box center [727, 559] width 157 height 111
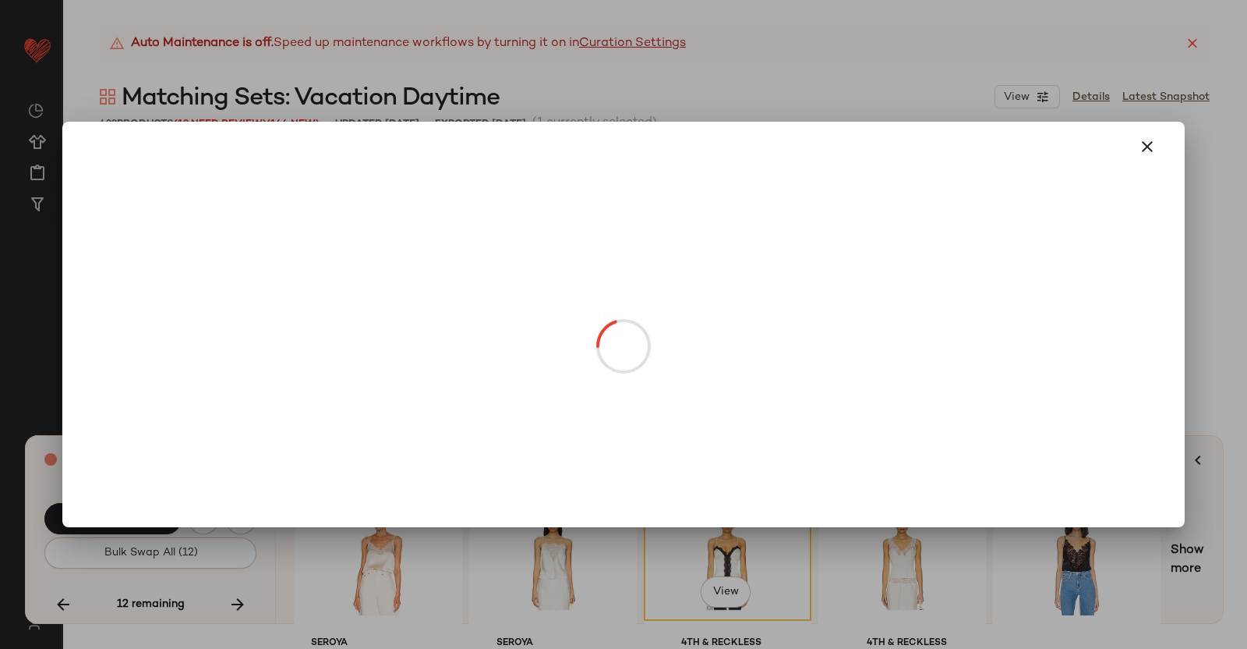
click at [744, 310] on body "Revolve ** Dashboard All Products Global Clipboards (38) Curations (351) [PERSO…" at bounding box center [623, 324] width 1247 height 649
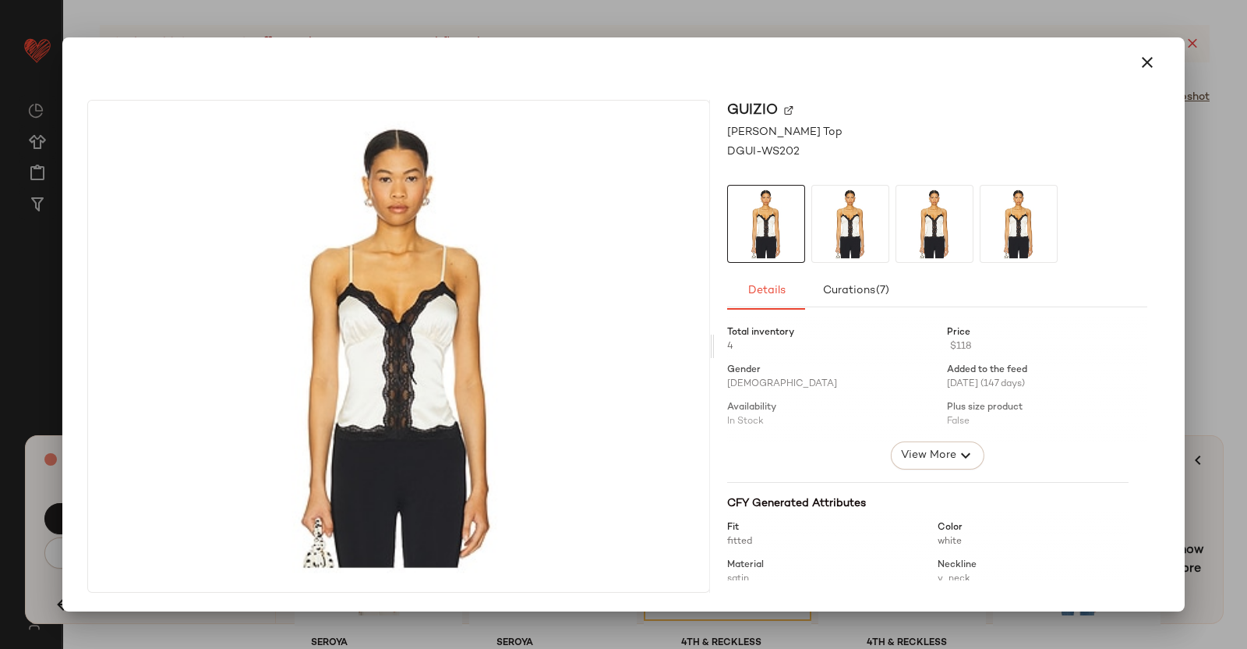
click at [784, 110] on img at bounding box center [788, 110] width 9 height 9
click at [1158, 329] on div "[PERSON_NAME] Top DGUI-WS202 Details Curations (7) Total inventory 4 Price $118…" at bounding box center [937, 346] width 445 height 493
click at [1192, 360] on div at bounding box center [623, 324] width 1247 height 649
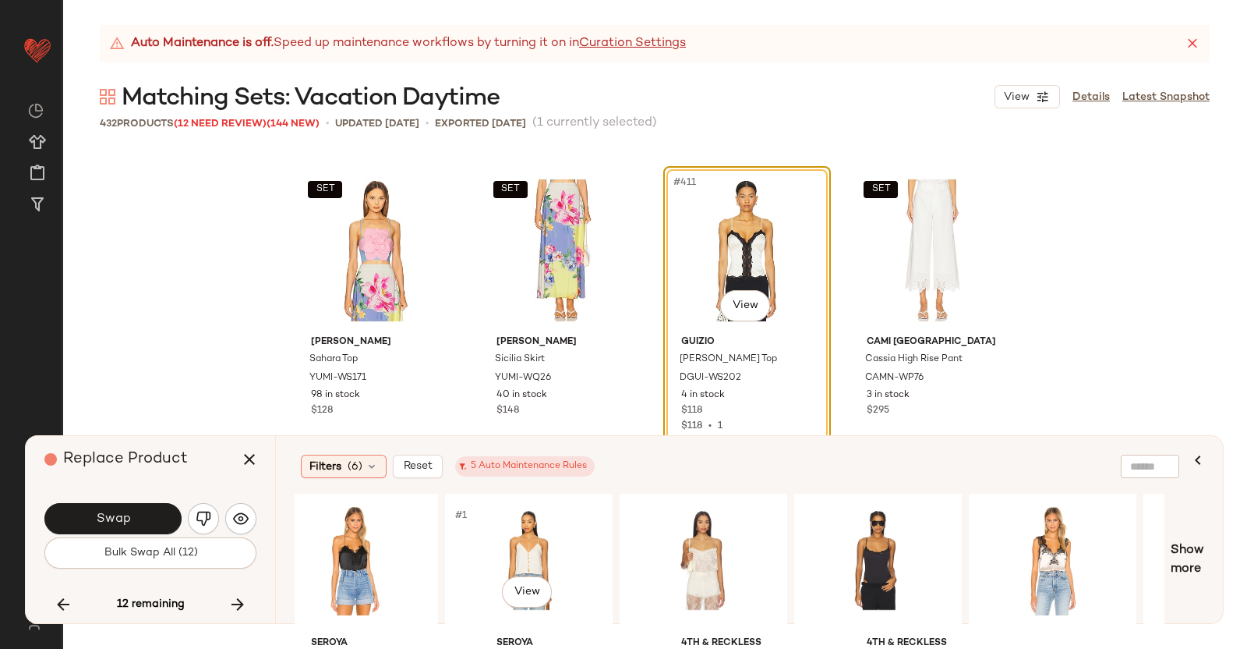
scroll to position [0, 1077]
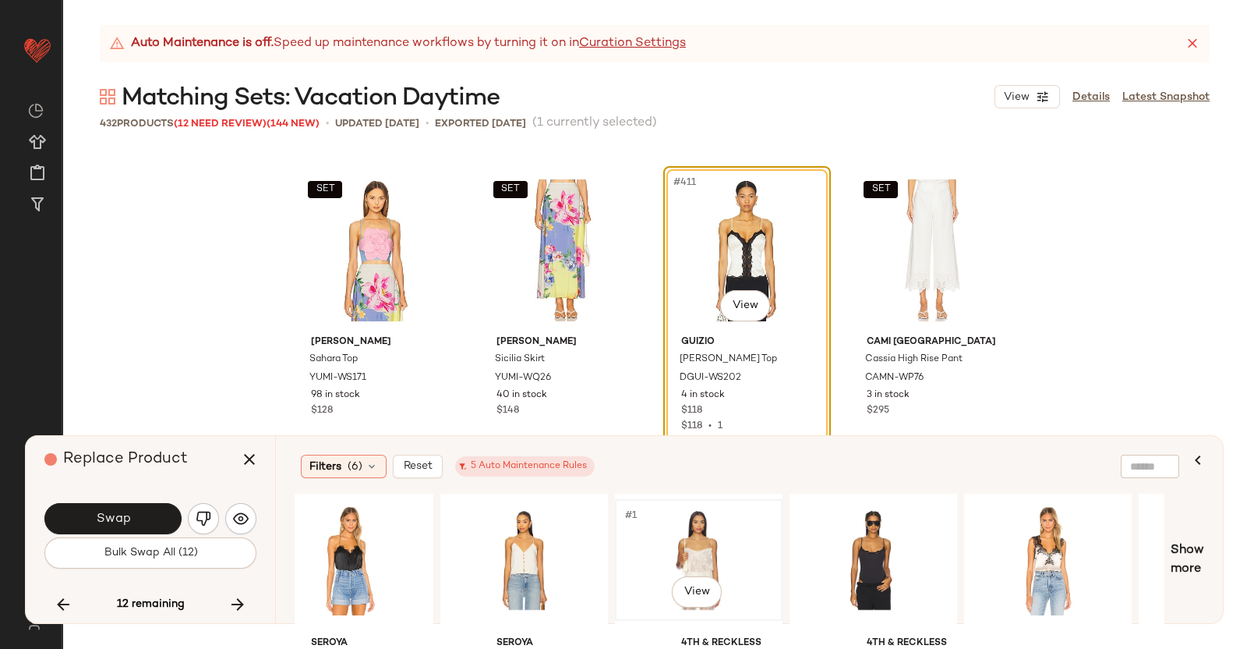
click at [721, 527] on div "#1 View" at bounding box center [699, 559] width 157 height 111
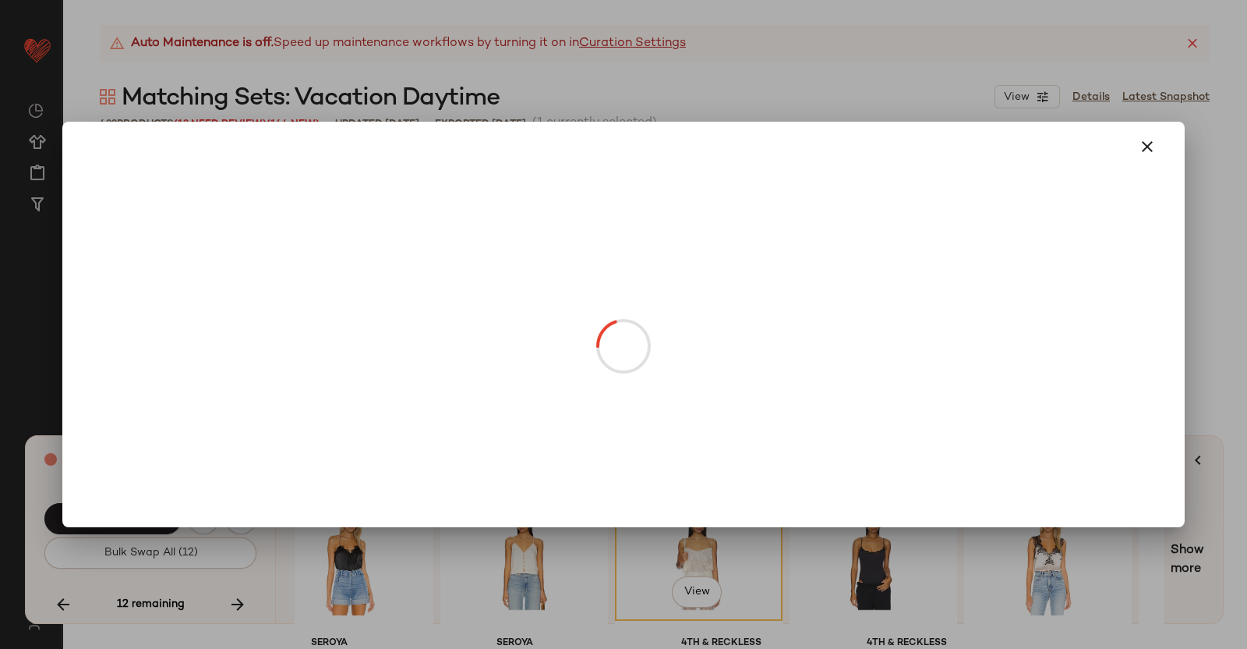
click at [759, 298] on body "Revolve ** Dashboard All Products Global Clipboards (38) Curations (351) [PERSO…" at bounding box center [623, 324] width 1247 height 649
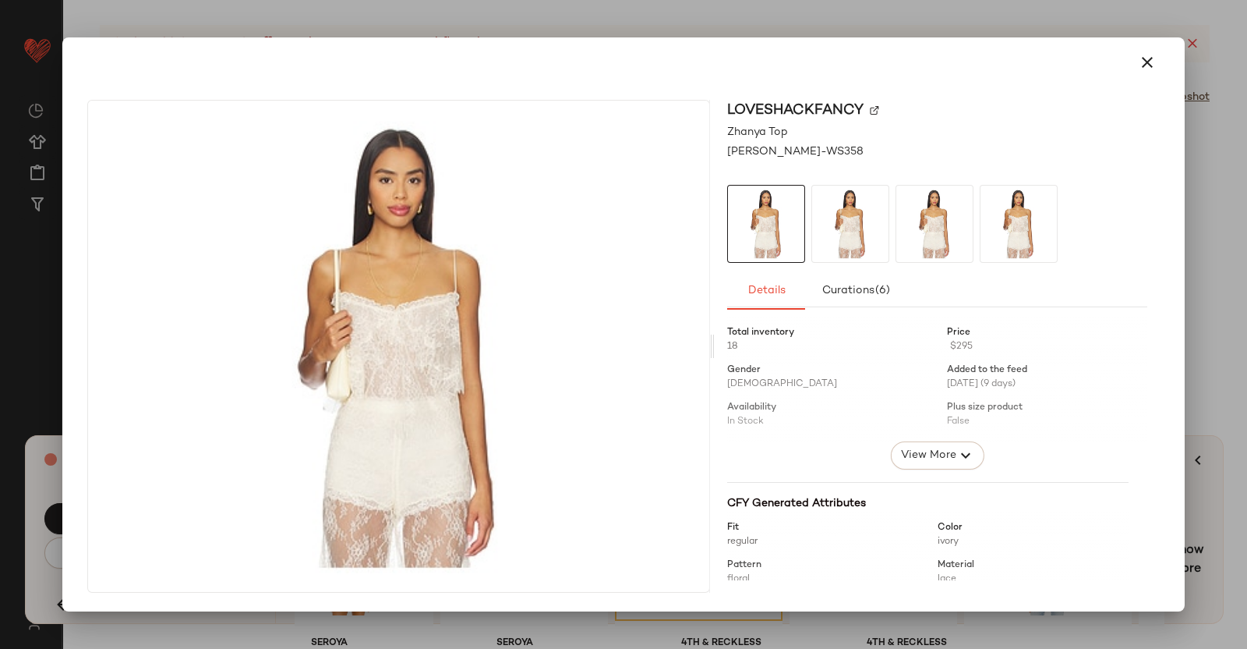
click at [872, 112] on img at bounding box center [874, 110] width 9 height 9
